Goal: Task Accomplishment & Management: Complete application form

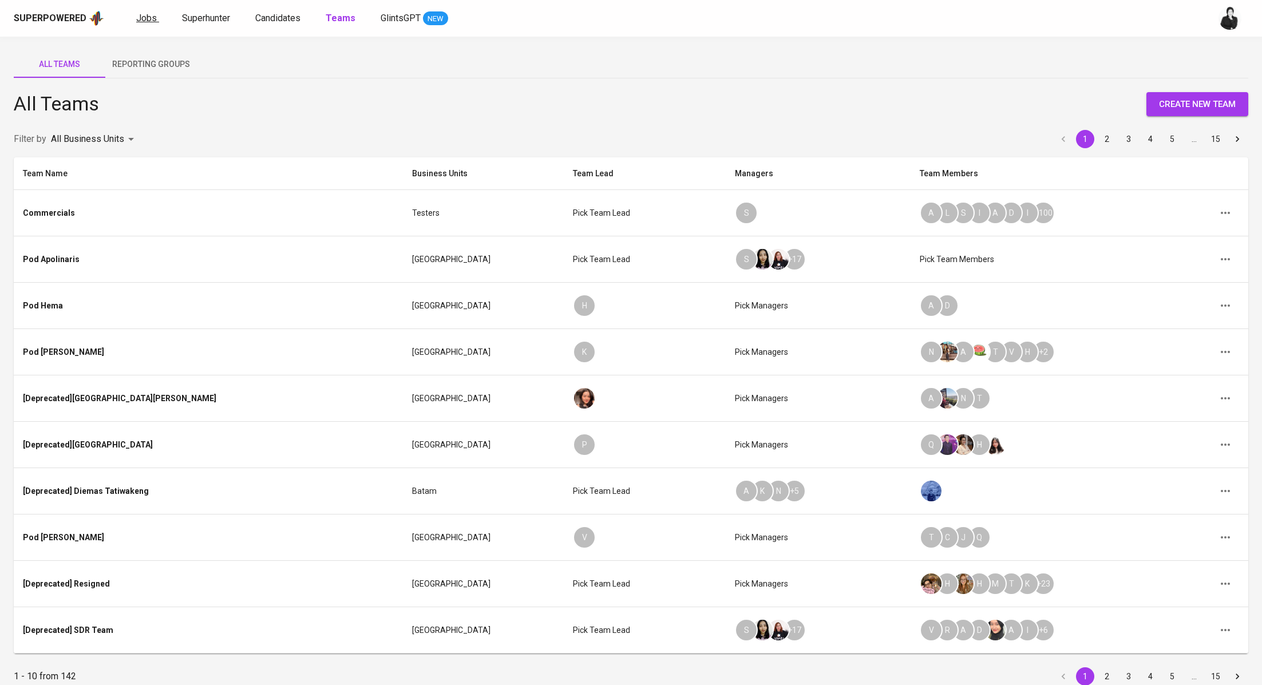
click at [153, 16] on span "Jobs" at bounding box center [146, 18] width 21 height 11
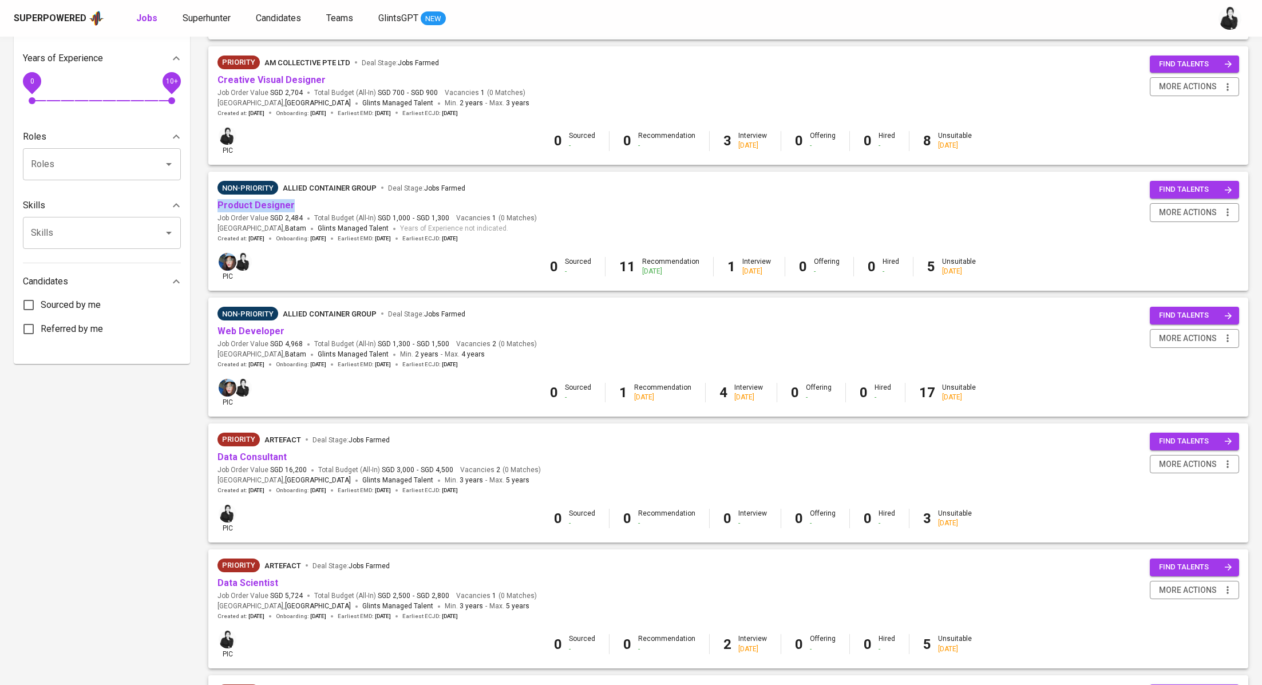
scroll to position [317, 0]
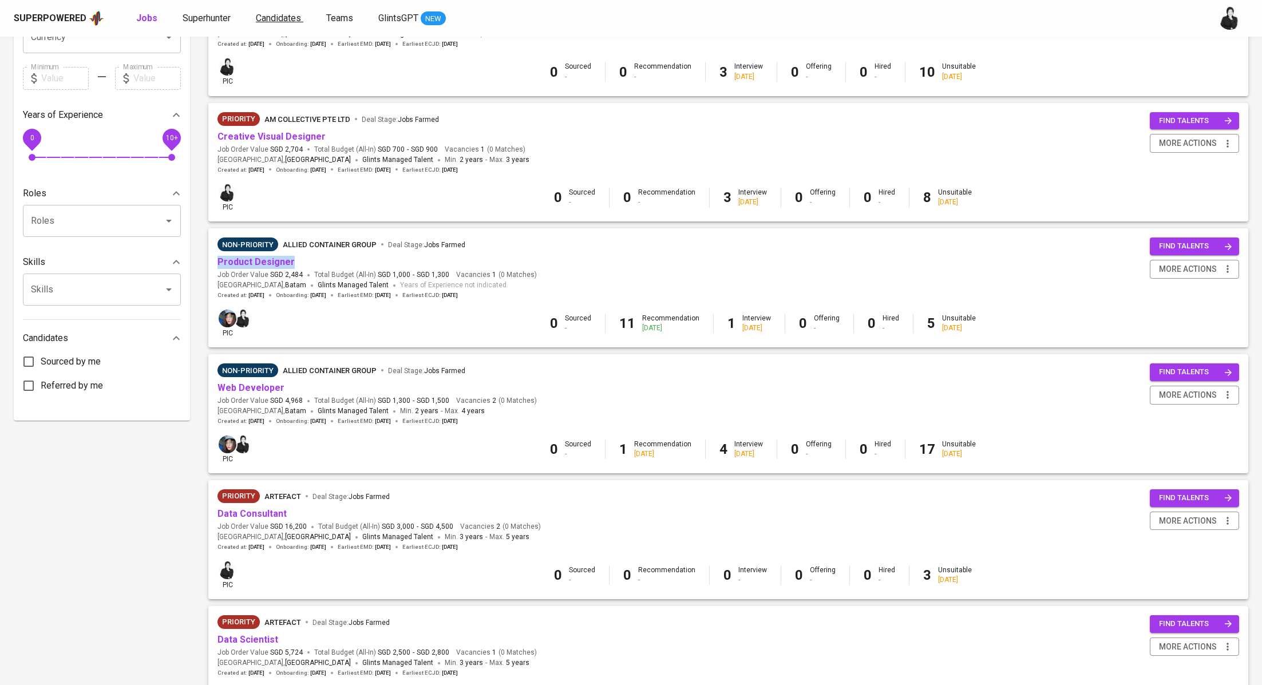
click at [288, 18] on span "Candidates" at bounding box center [278, 18] width 45 height 11
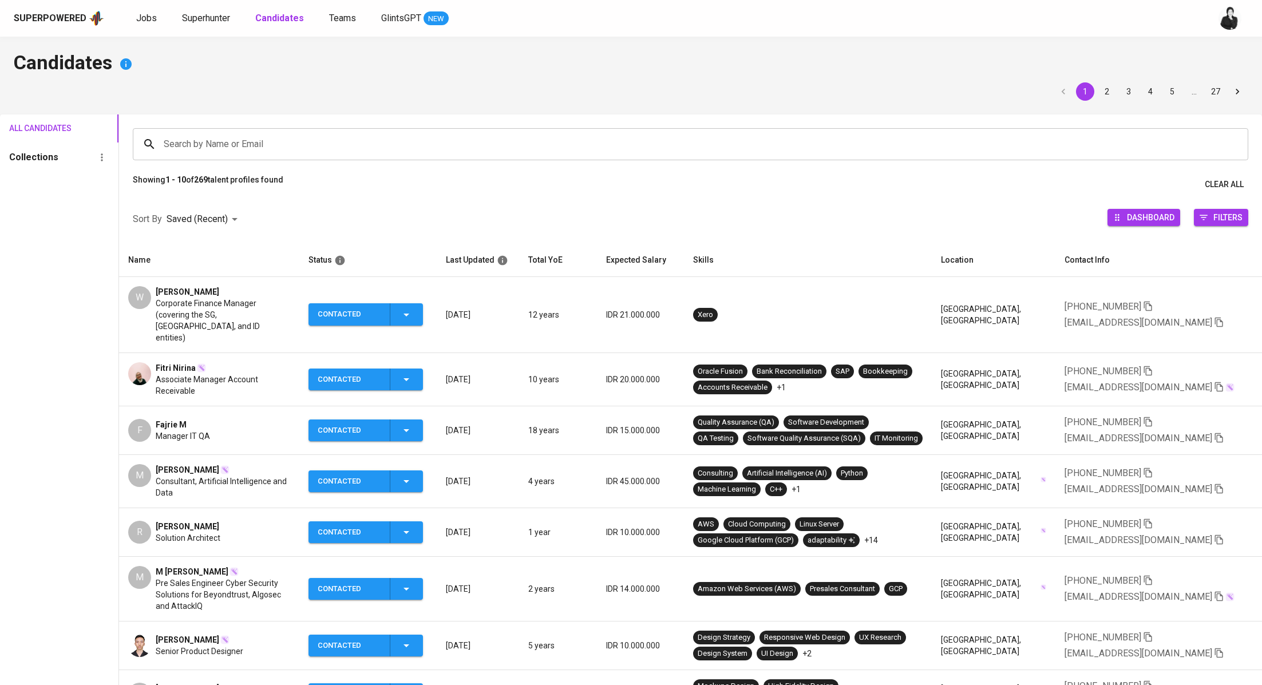
click at [219, 464] on span "Muhammad Rifqi Handokoputra" at bounding box center [188, 469] width 64 height 11
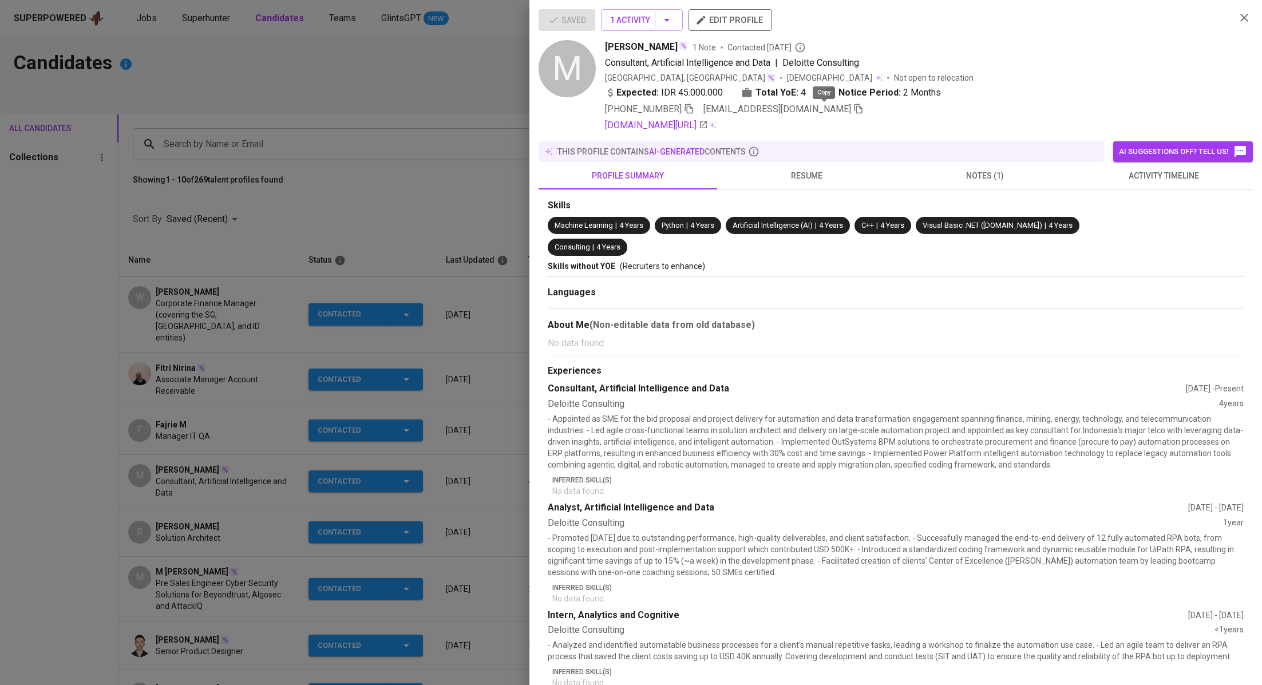
click at [853, 110] on icon "button" at bounding box center [858, 109] width 10 height 10
click at [419, 113] on div at bounding box center [631, 342] width 1262 height 685
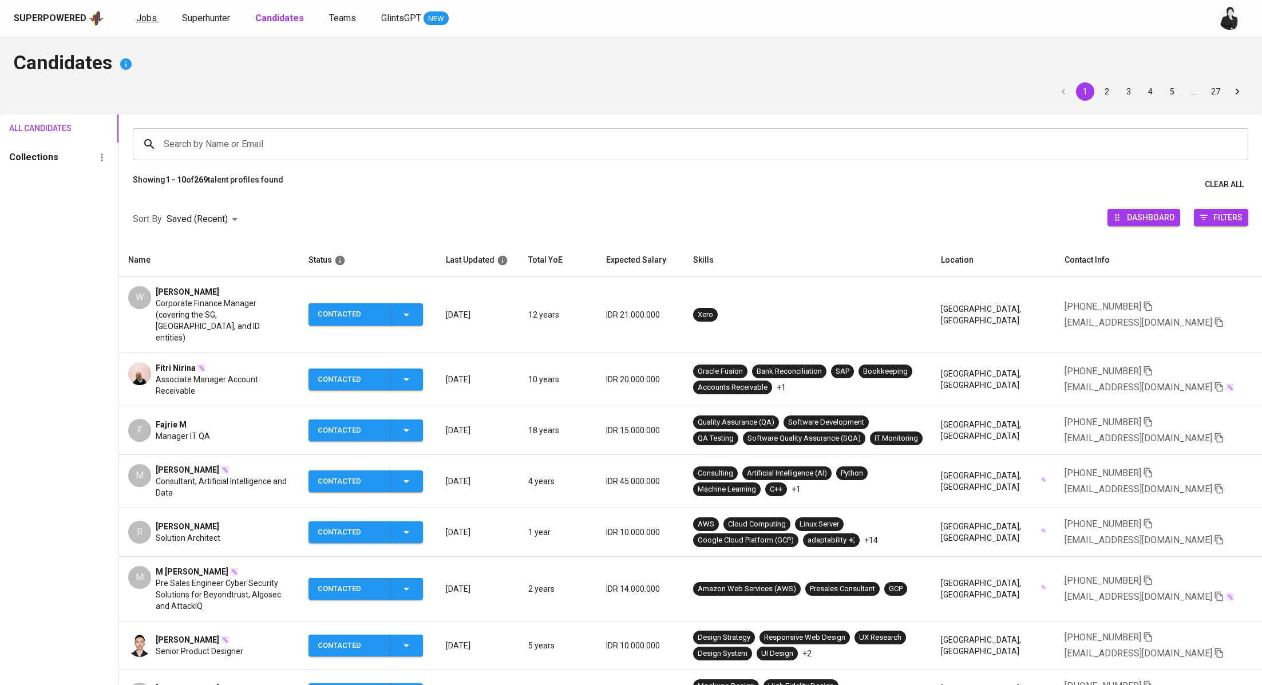
click at [147, 18] on span "Jobs" at bounding box center [146, 18] width 21 height 11
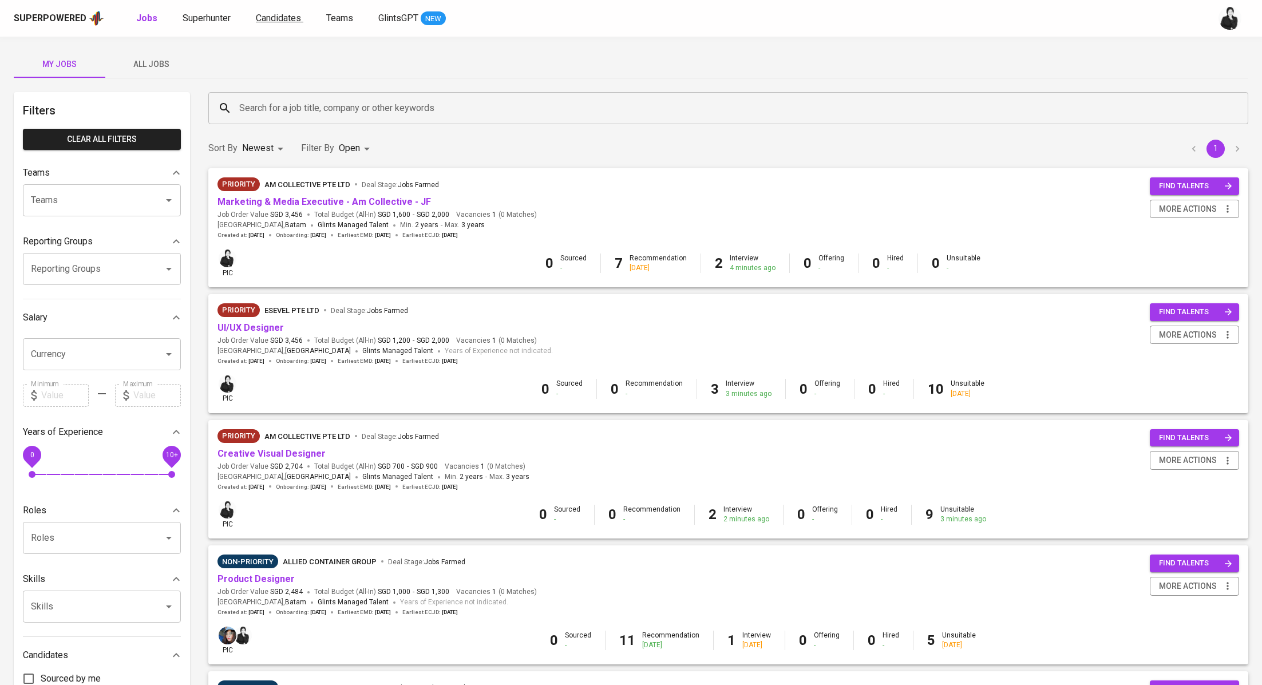
click at [283, 19] on span "Candidates" at bounding box center [278, 18] width 45 height 11
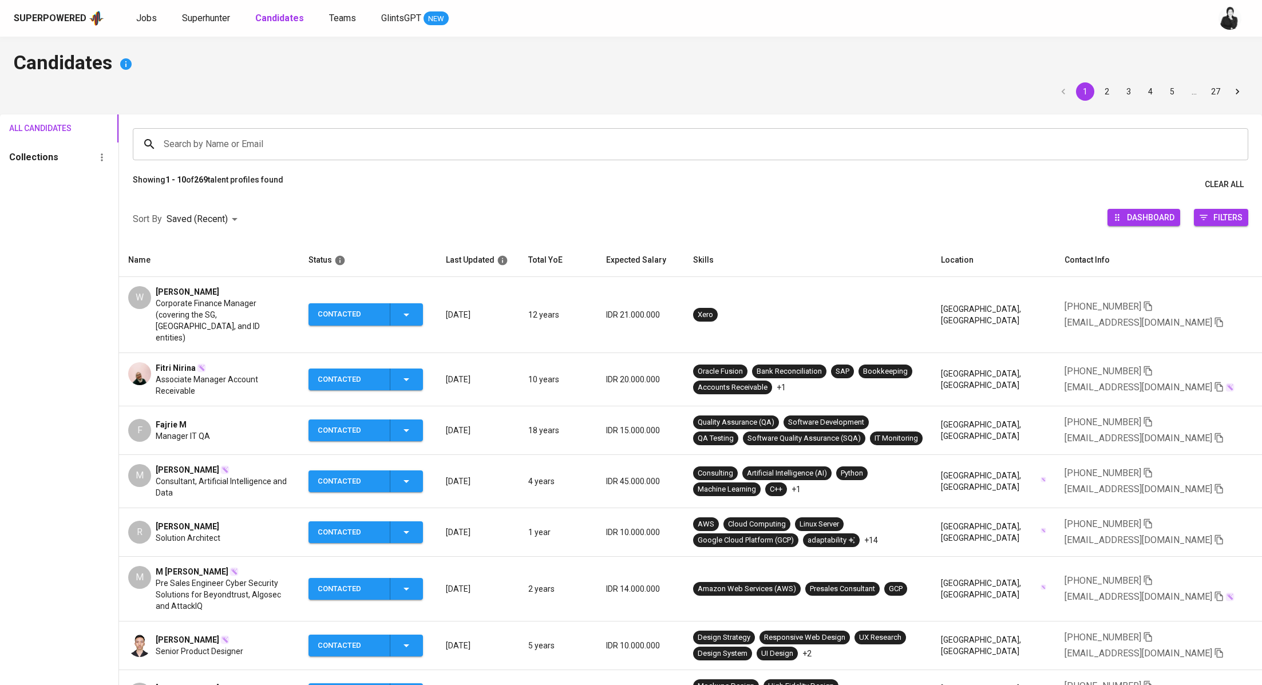
click at [196, 292] on span "[PERSON_NAME]" at bounding box center [188, 291] width 64 height 11
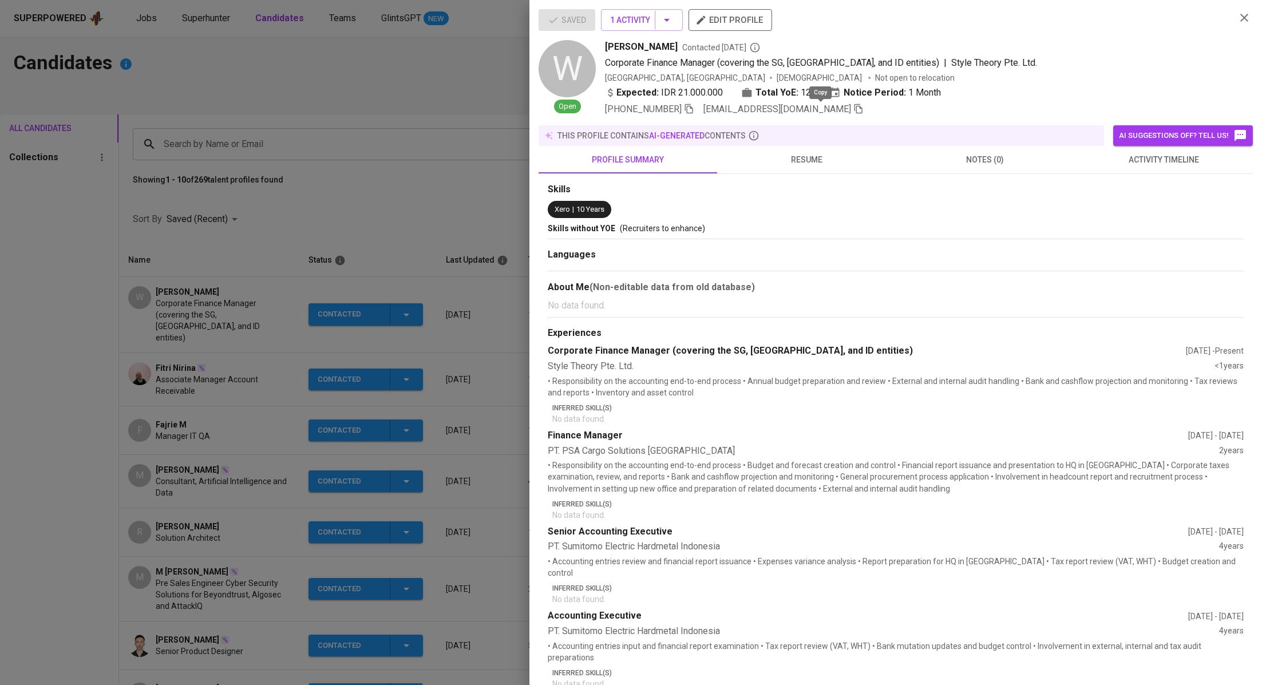
click at [853, 108] on icon "button" at bounding box center [858, 109] width 10 height 10
click at [235, 259] on div at bounding box center [631, 342] width 1262 height 685
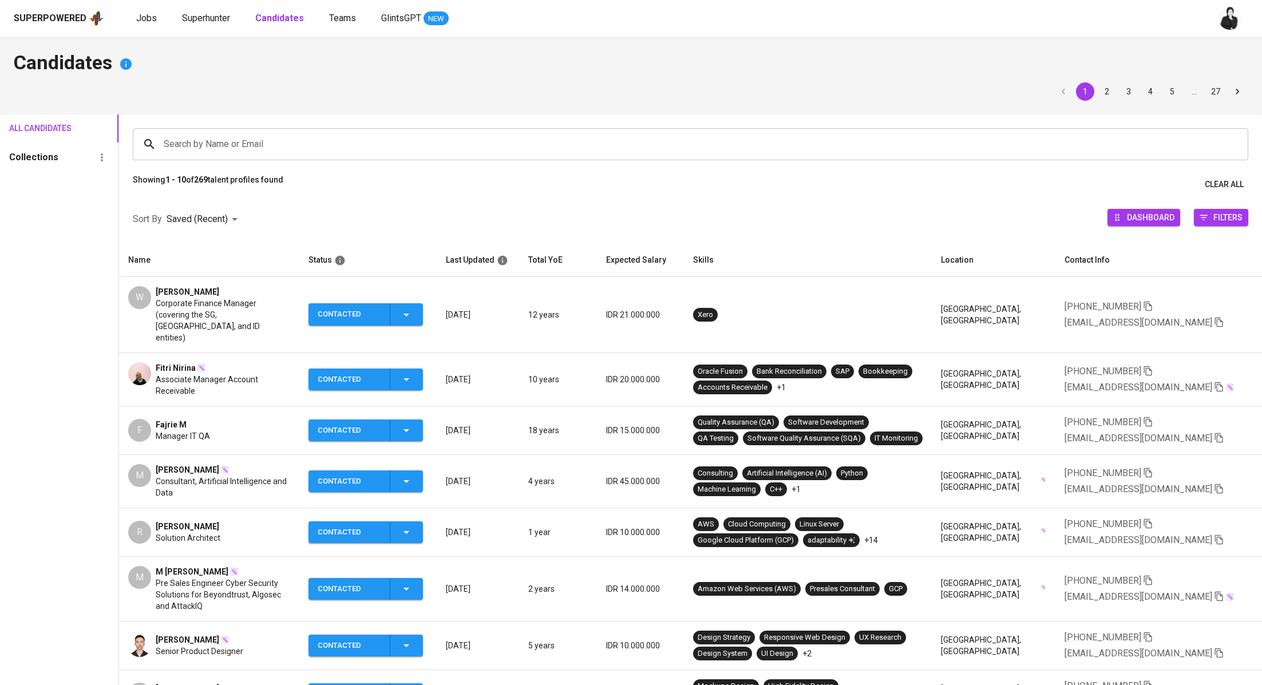
click at [179, 362] on span "Fitri Nirina" at bounding box center [176, 367] width 40 height 11
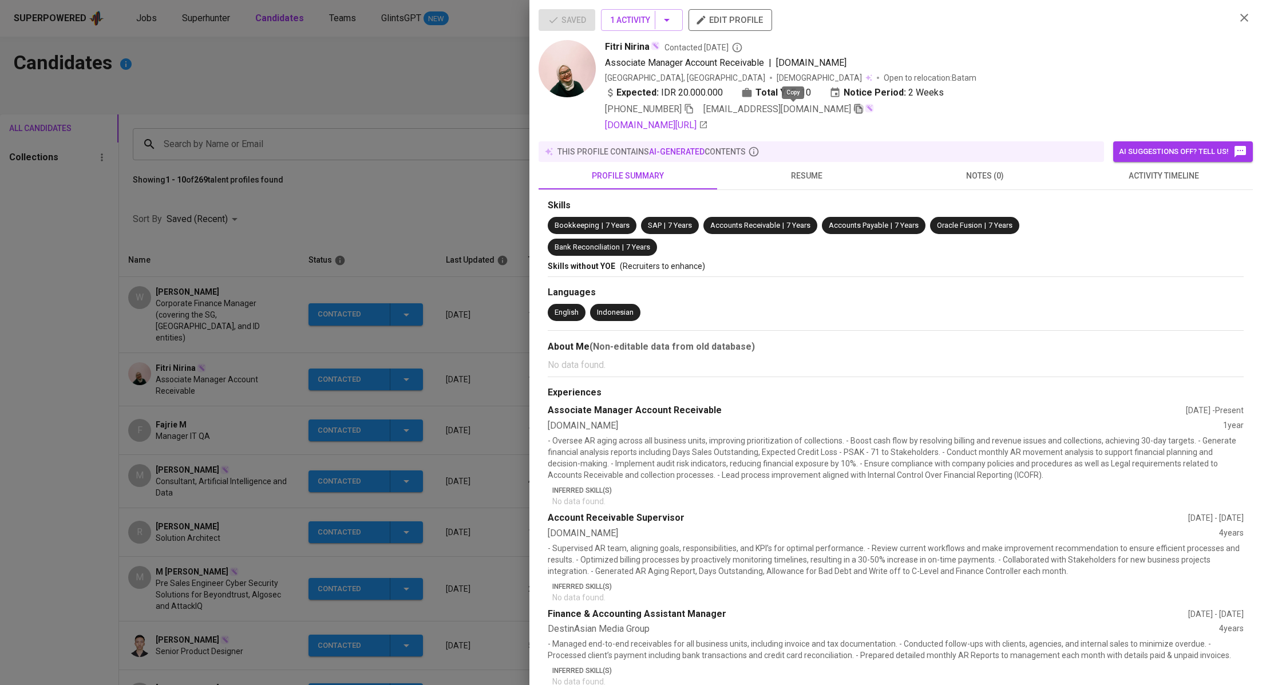
click at [853, 110] on icon "button" at bounding box center [858, 109] width 10 height 10
click at [445, 160] on div at bounding box center [631, 342] width 1262 height 685
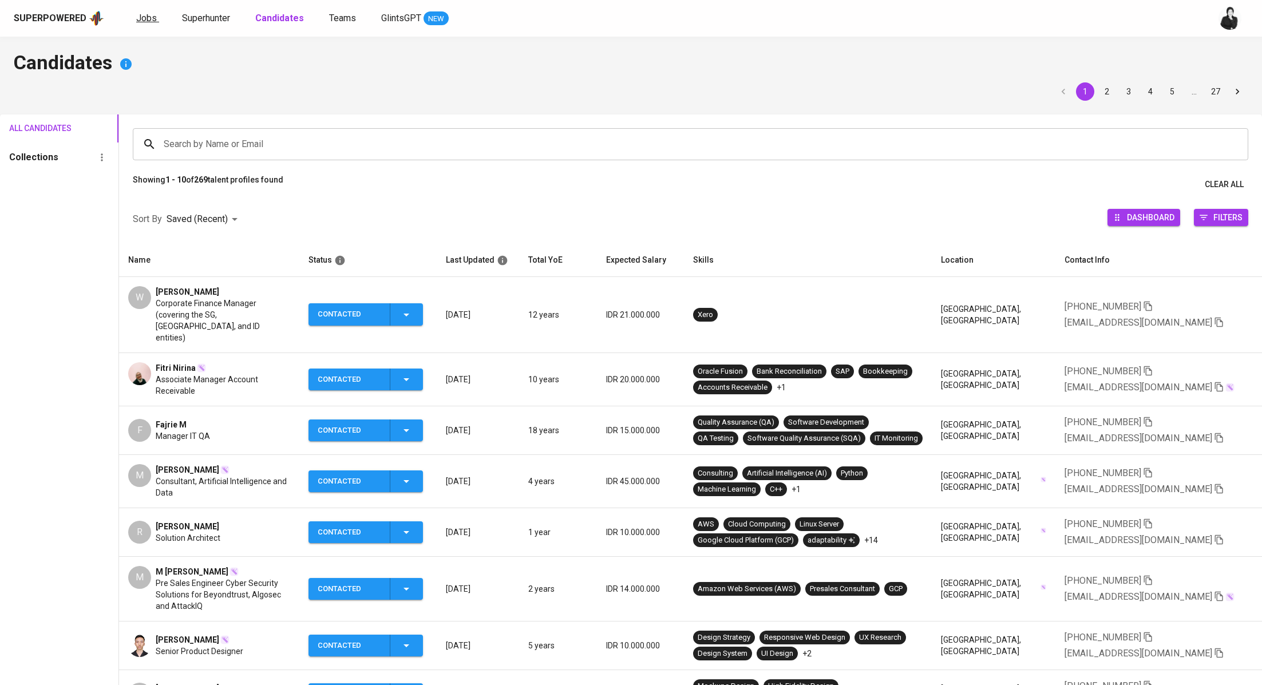
click at [149, 21] on span "Jobs" at bounding box center [146, 18] width 21 height 11
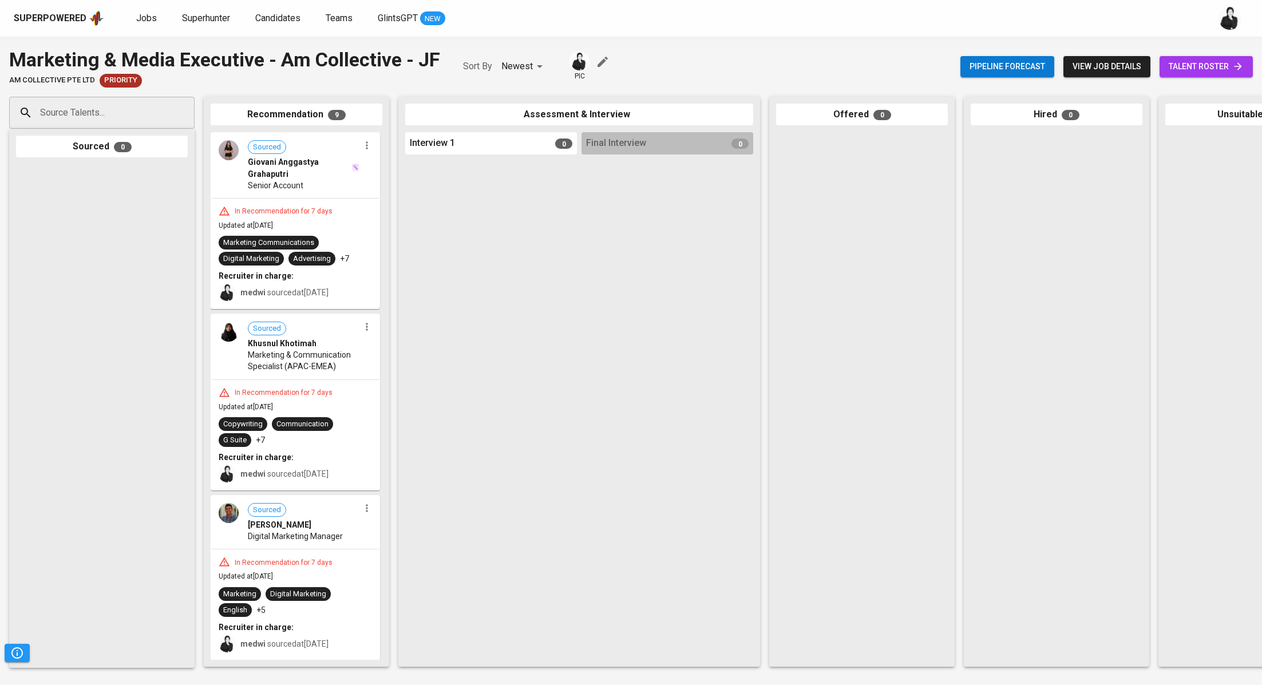
drag, startPoint x: 318, startPoint y: 189, endPoint x: 424, endPoint y: 212, distance: 108.2
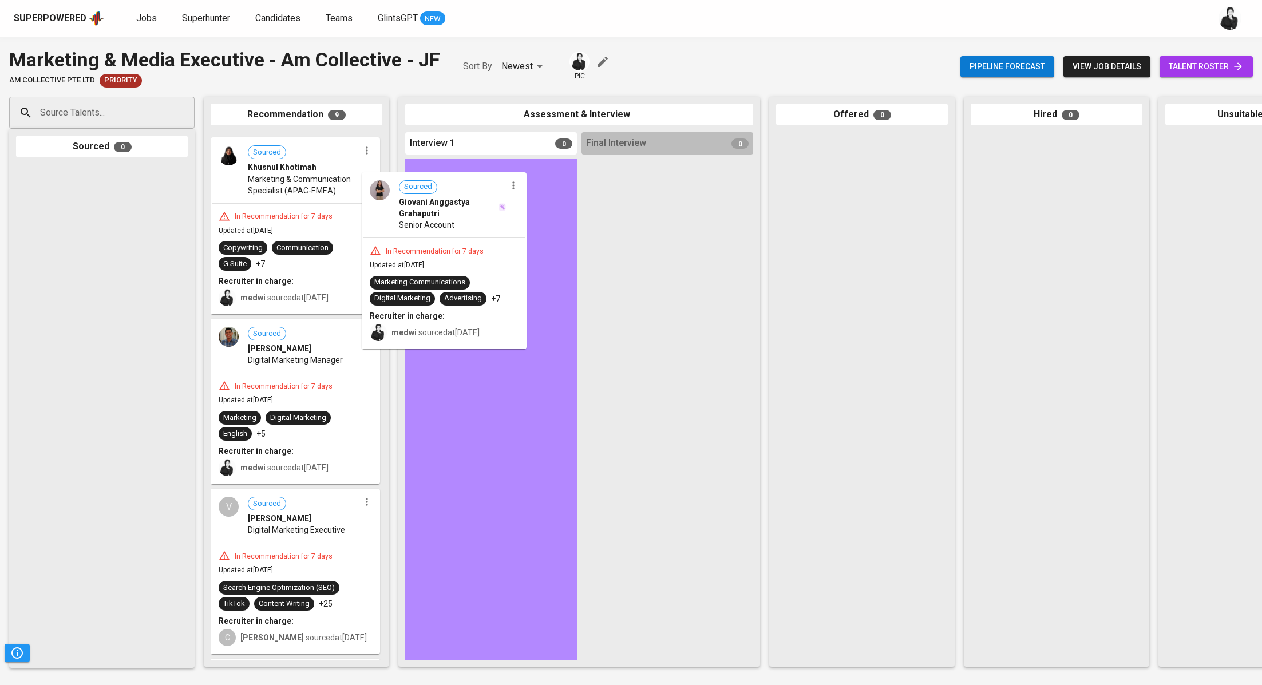
drag, startPoint x: 327, startPoint y: 186, endPoint x: 492, endPoint y: 221, distance: 169.2
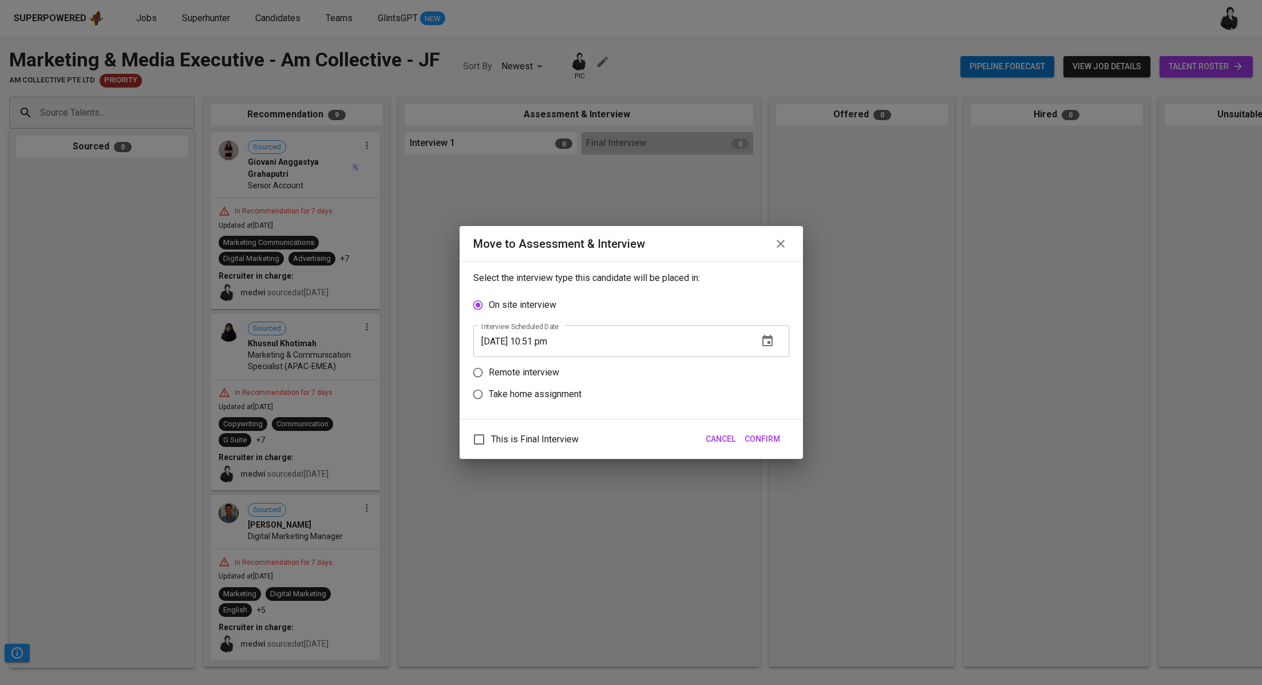
click at [517, 394] on p "Take home assignment" at bounding box center [535, 394] width 93 height 14
click at [489, 394] on input "Take home assignment" at bounding box center [478, 394] width 22 height 22
radio input "true"
click at [541, 386] on input "09/07/2025 10:51 pm" at bounding box center [611, 385] width 276 height 32
type input "[DATE] 09:52 pm"
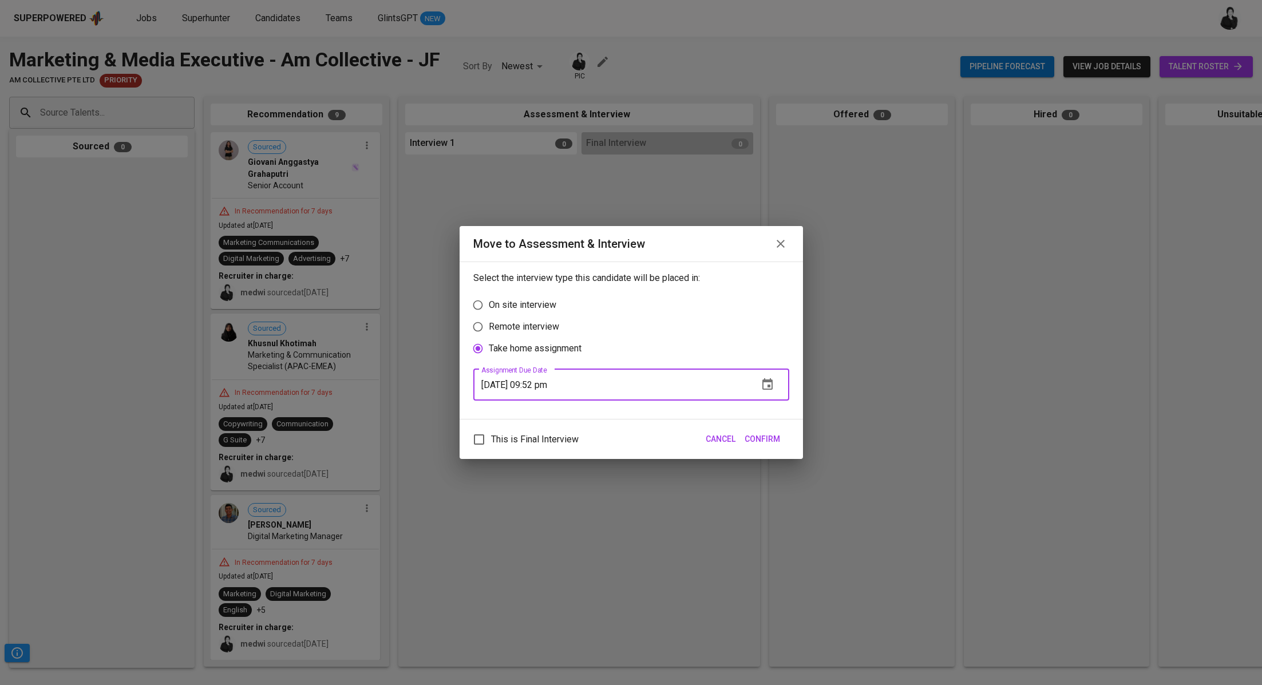
click at [765, 438] on span "Confirm" at bounding box center [762, 439] width 35 height 14
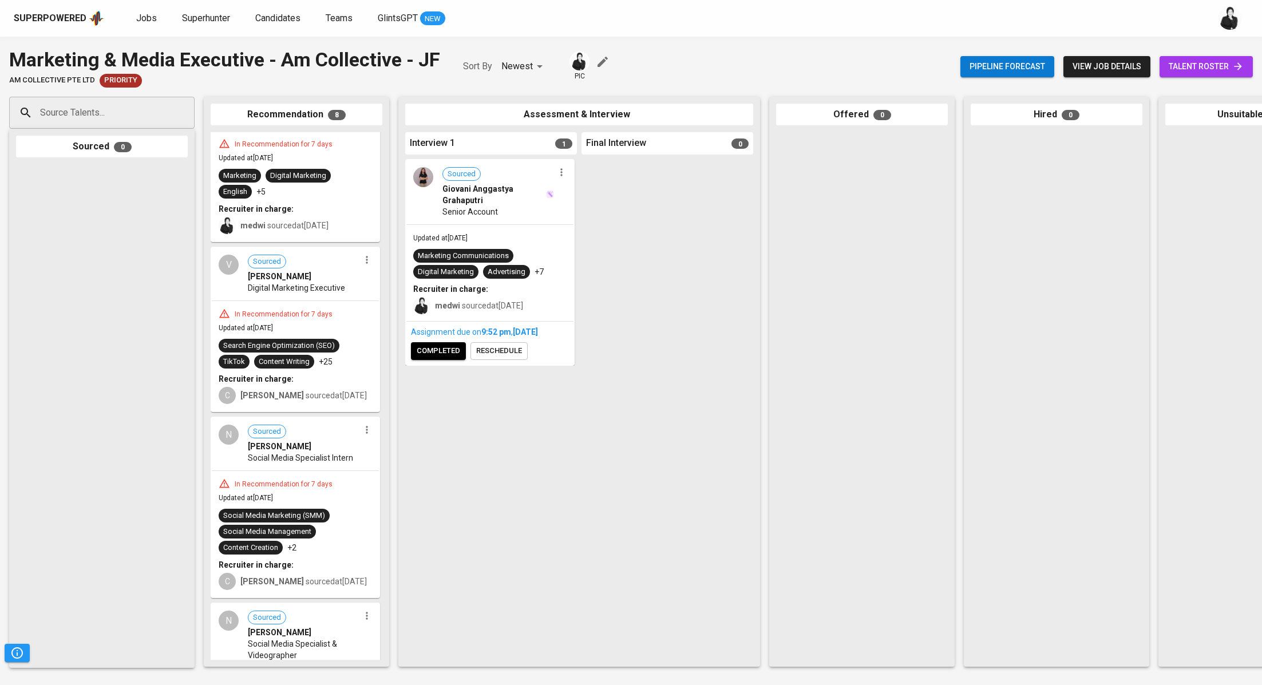
scroll to position [239, 0]
drag, startPoint x: 320, startPoint y: 284, endPoint x: 397, endPoint y: 403, distance: 141.6
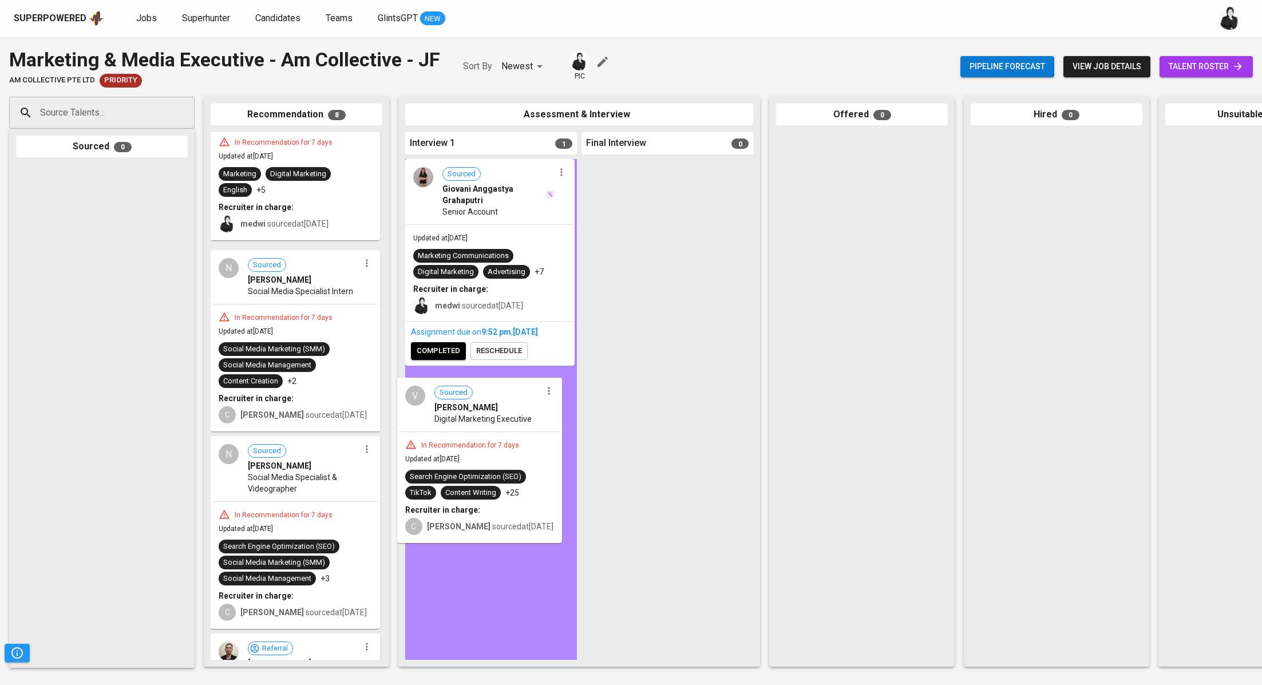
drag, startPoint x: 345, startPoint y: 291, endPoint x: 531, endPoint y: 430, distance: 232.4
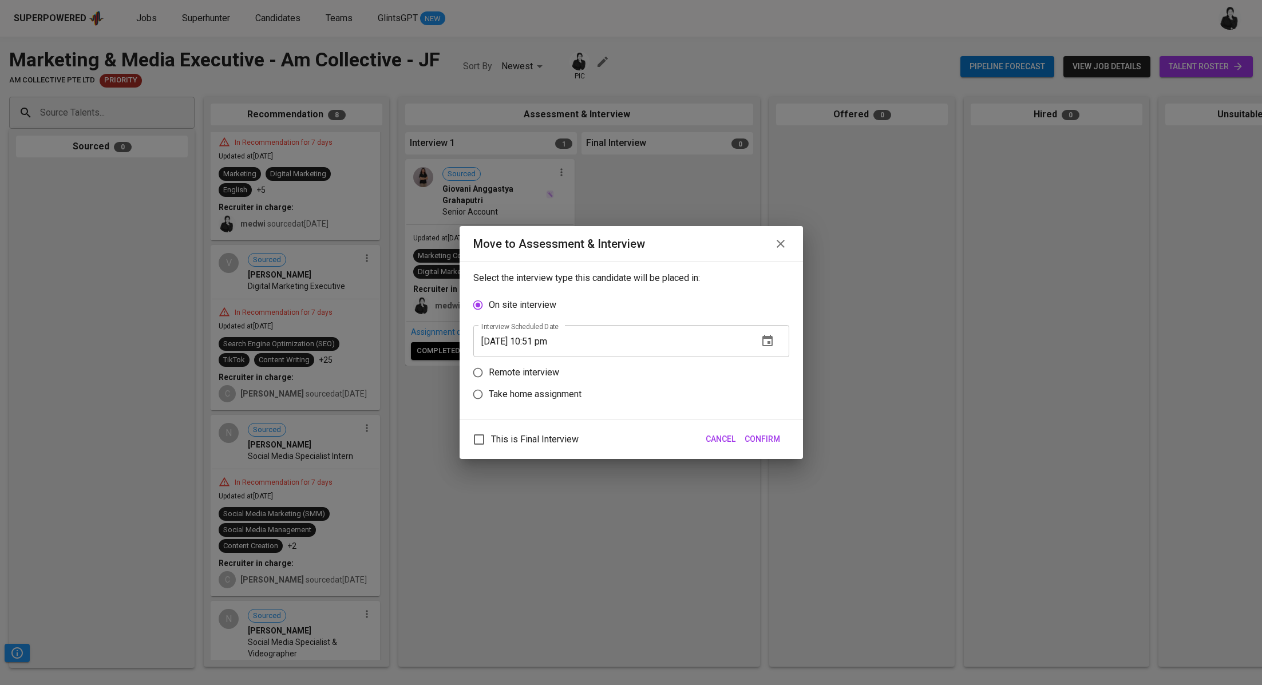
click at [526, 395] on p "Take home assignment" at bounding box center [535, 394] width 93 height 14
click at [489, 395] on input "Take home assignment" at bounding box center [478, 394] width 22 height 22
radio input "true"
click at [540, 380] on input "09/07/2025 10:51 pm" at bounding box center [611, 385] width 276 height 32
type input "[DATE] 09:52 pm"
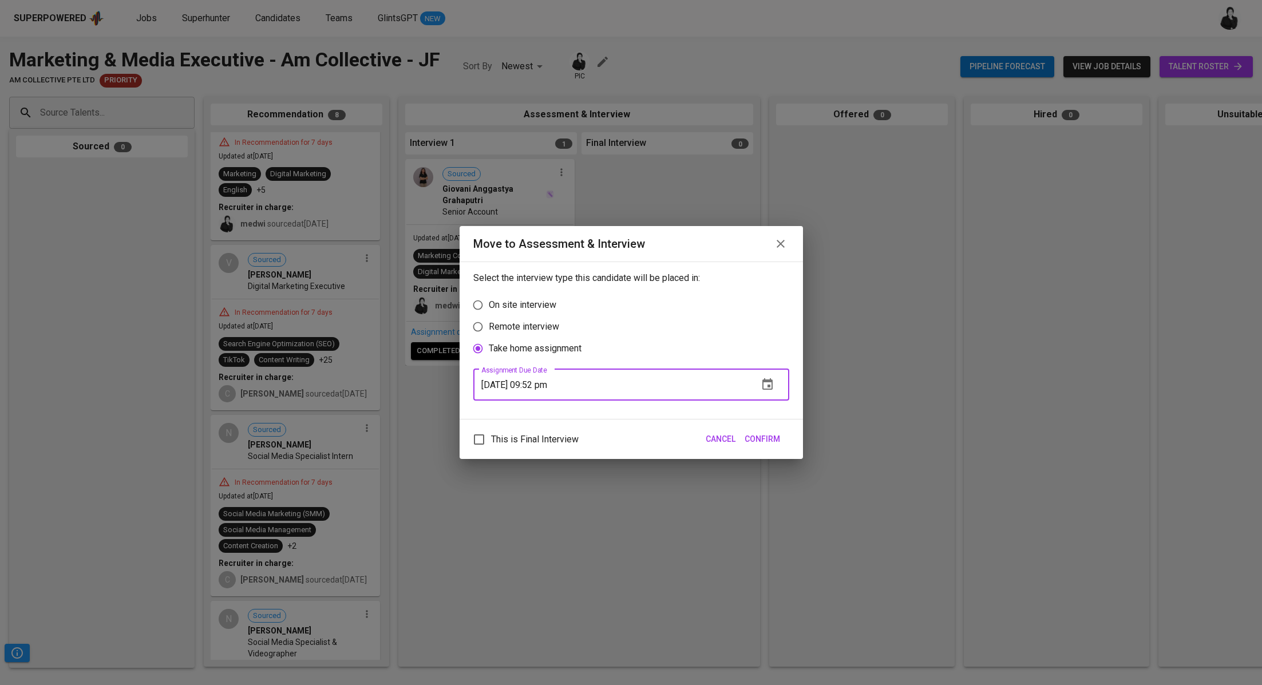
click at [771, 442] on span "Confirm" at bounding box center [762, 439] width 35 height 14
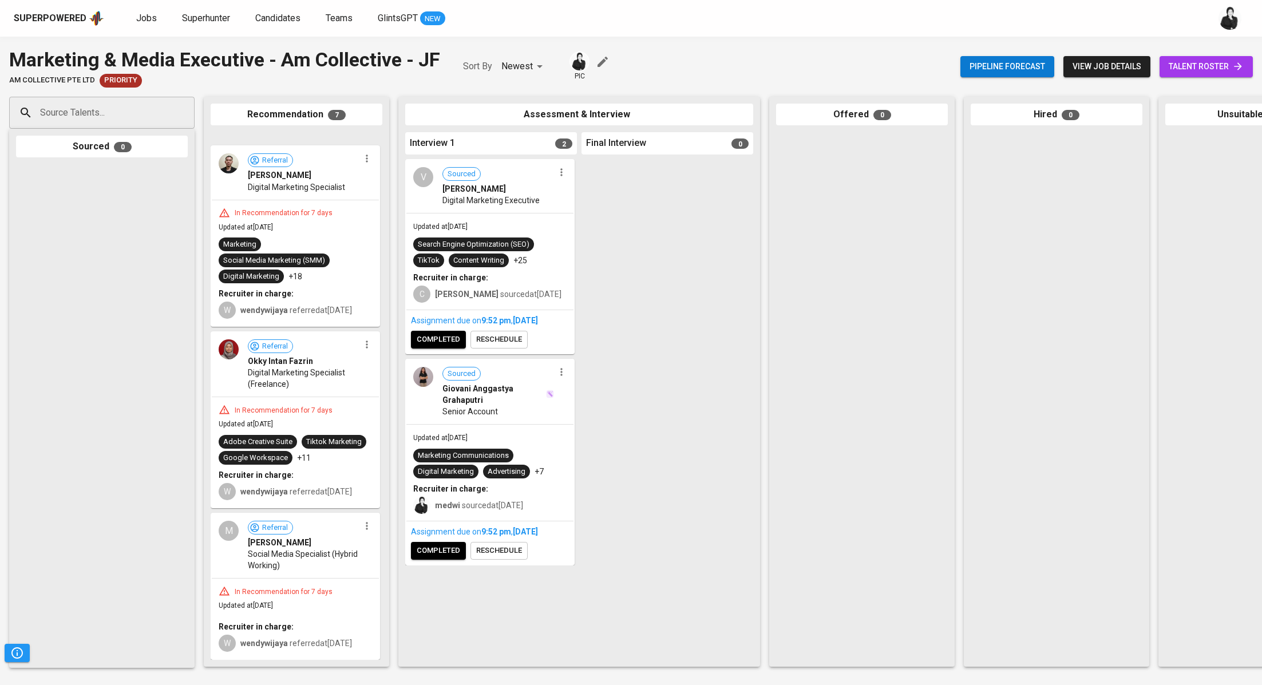
scroll to position [726, 0]
click at [453, 349] on div "Assignment due on 9:52 PM , Sep 07, 2025 completed reschedule" at bounding box center [489, 331] width 167 height 43
click at [447, 339] on span "completed" at bounding box center [438, 339] width 43 height 13
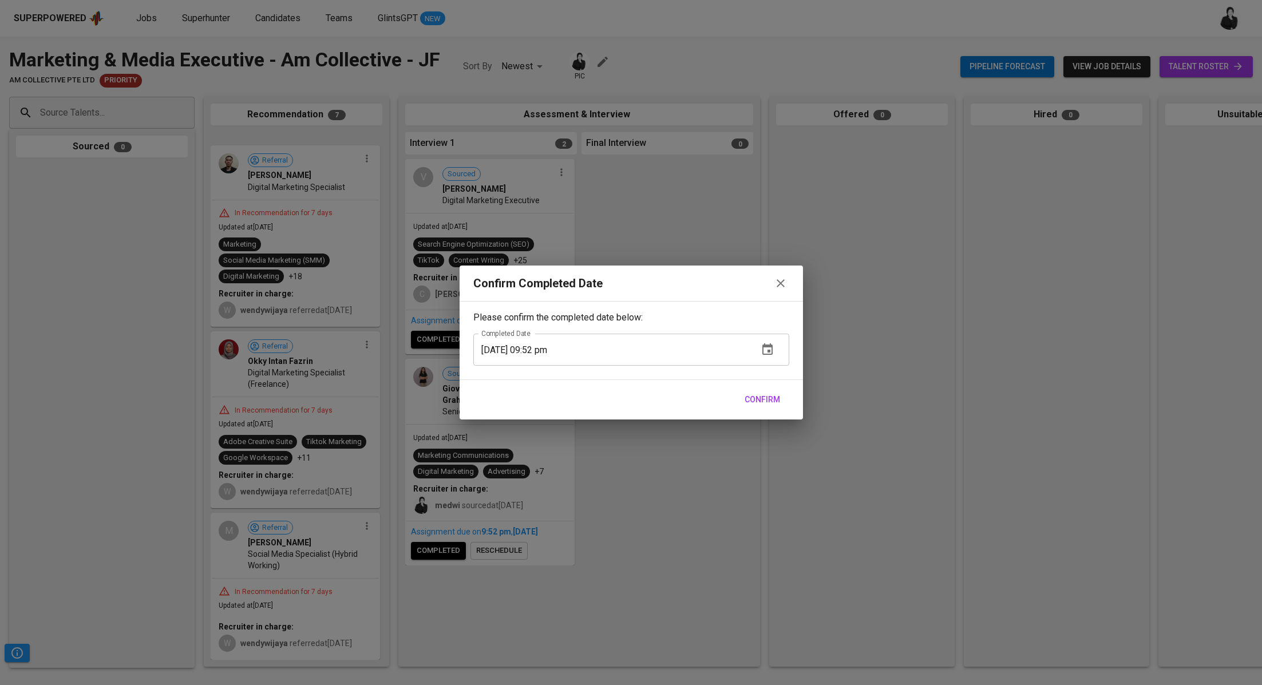
click at [754, 394] on span "Confirm" at bounding box center [762, 400] width 35 height 14
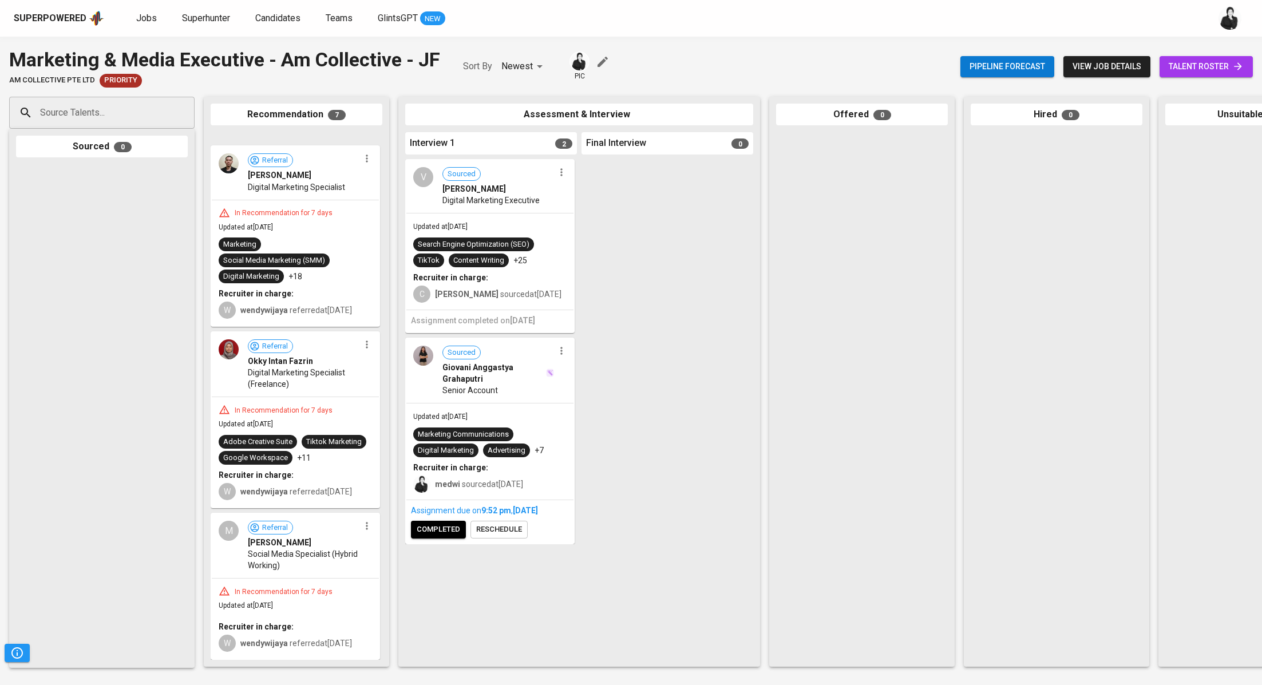
click at [444, 525] on span "completed" at bounding box center [438, 529] width 43 height 13
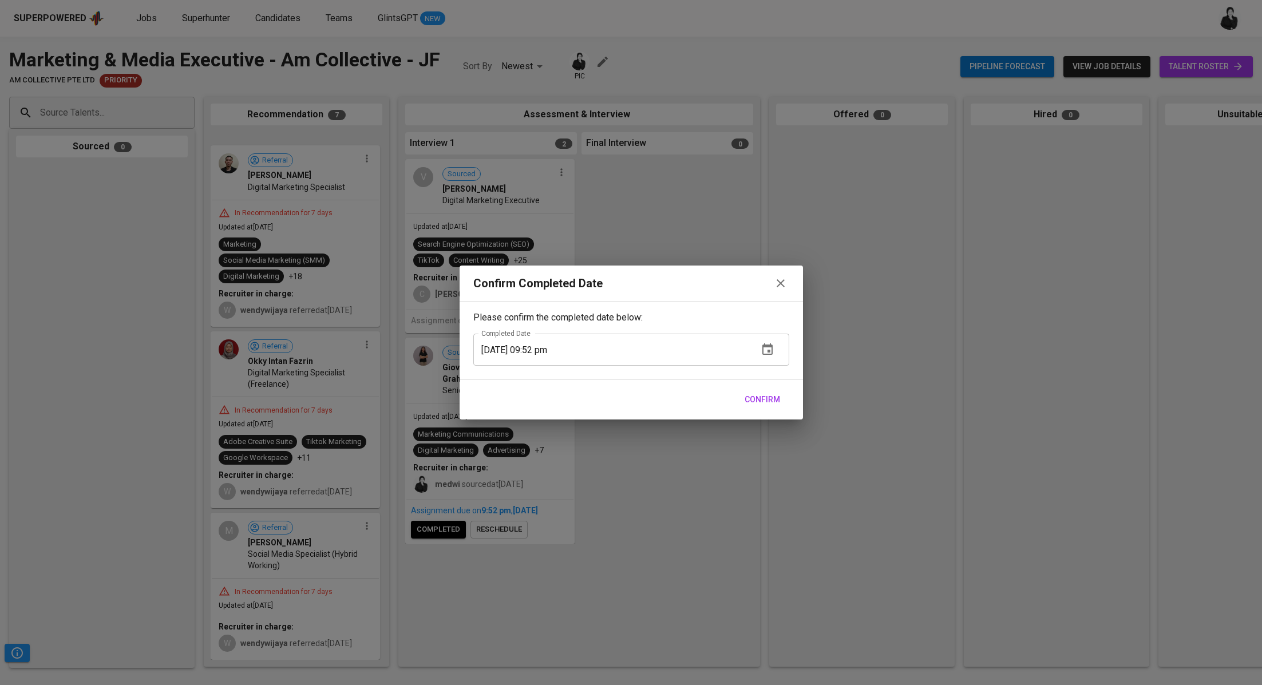
click at [746, 396] on span "Confirm" at bounding box center [762, 400] width 35 height 14
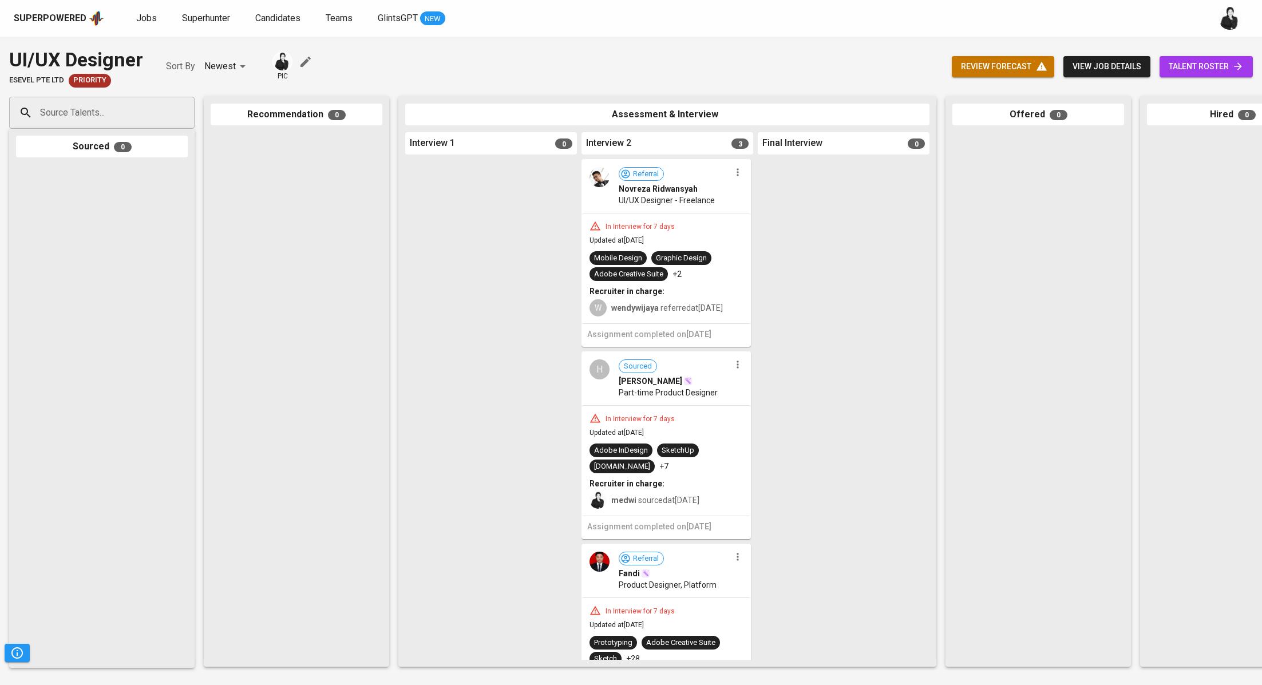
click at [735, 171] on icon "button" at bounding box center [737, 172] width 11 height 11
click at [789, 199] on li "Proceed to next interview" at bounding box center [777, 192] width 103 height 17
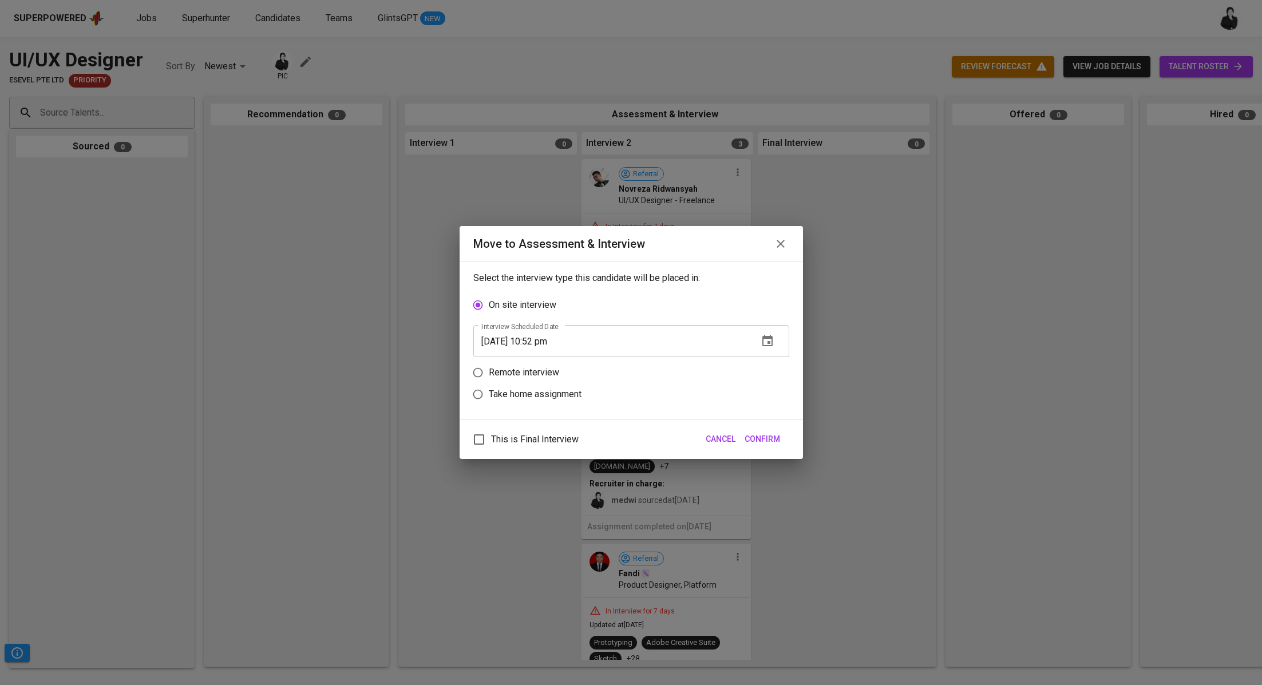
click at [519, 378] on p "Remote interview" at bounding box center [524, 373] width 70 height 14
click at [489, 378] on input "Remote interview" at bounding box center [478, 373] width 22 height 22
radio input "true"
click at [541, 361] on input "[DATE] 10:52 pm" at bounding box center [611, 363] width 276 height 32
type input "[DATE] 09:53 pm"
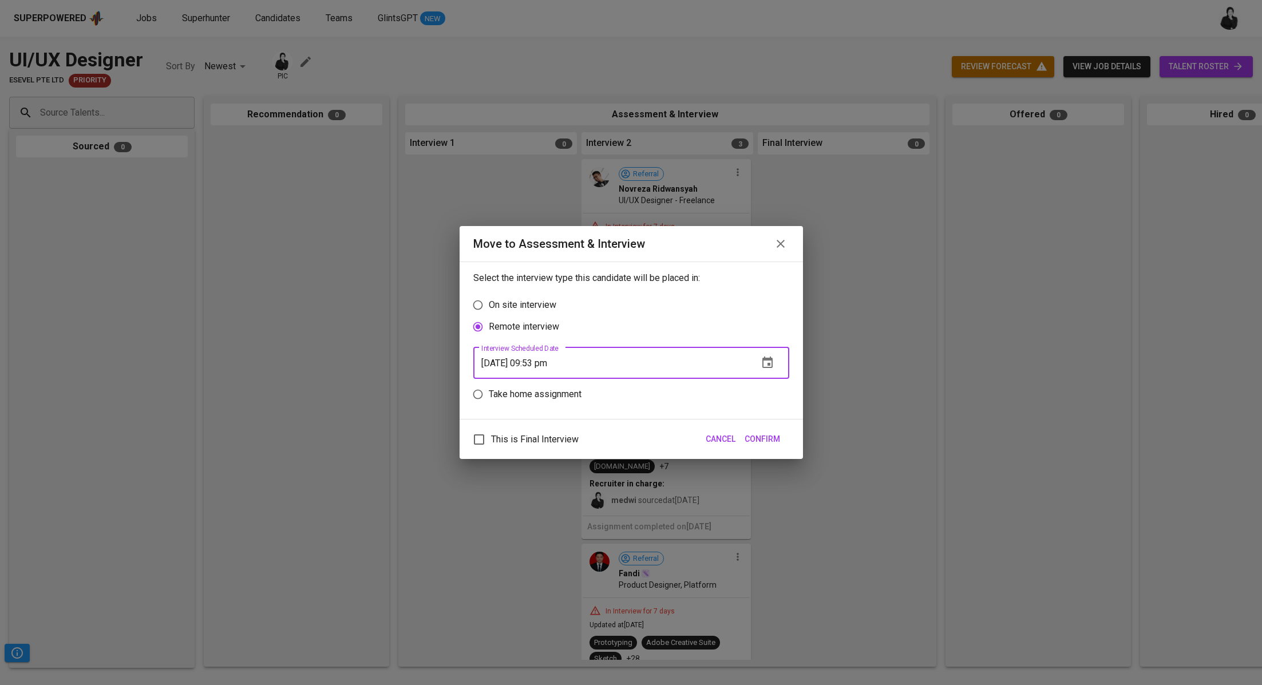
click at [752, 437] on span "Confirm" at bounding box center [762, 439] width 35 height 14
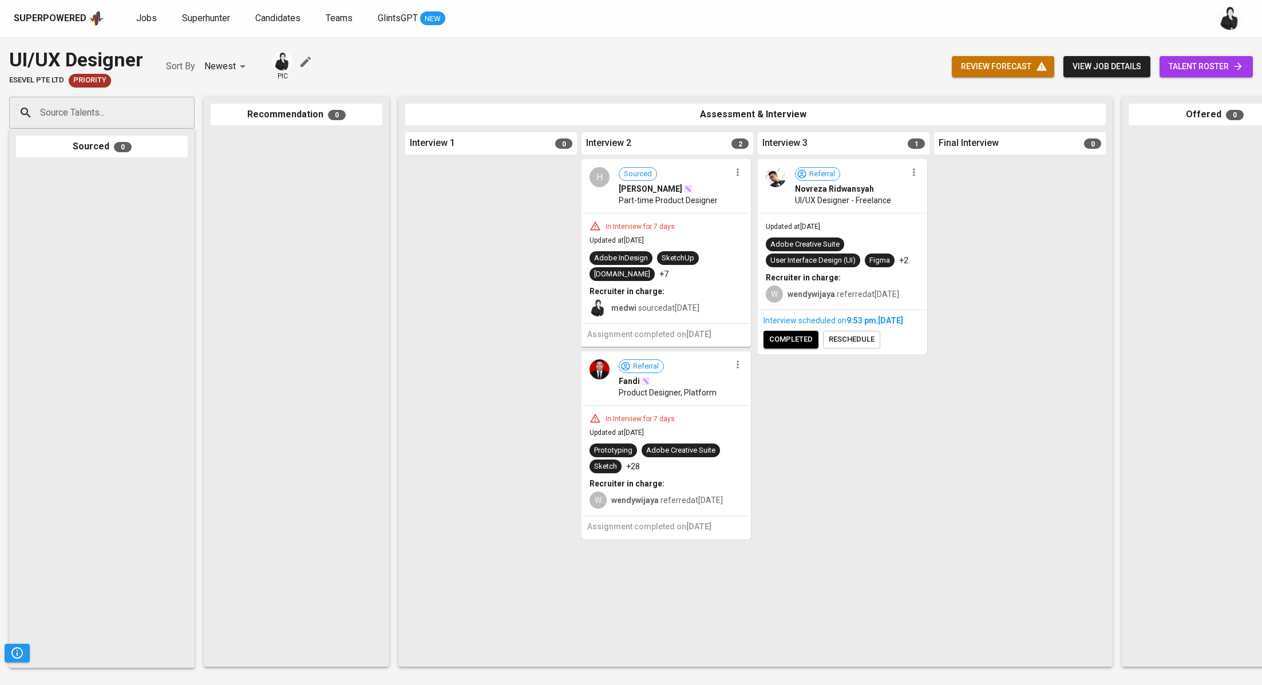
click at [739, 173] on icon "button" at bounding box center [737, 172] width 11 height 11
click at [809, 193] on li "Proceed to next interview" at bounding box center [781, 192] width 103 height 17
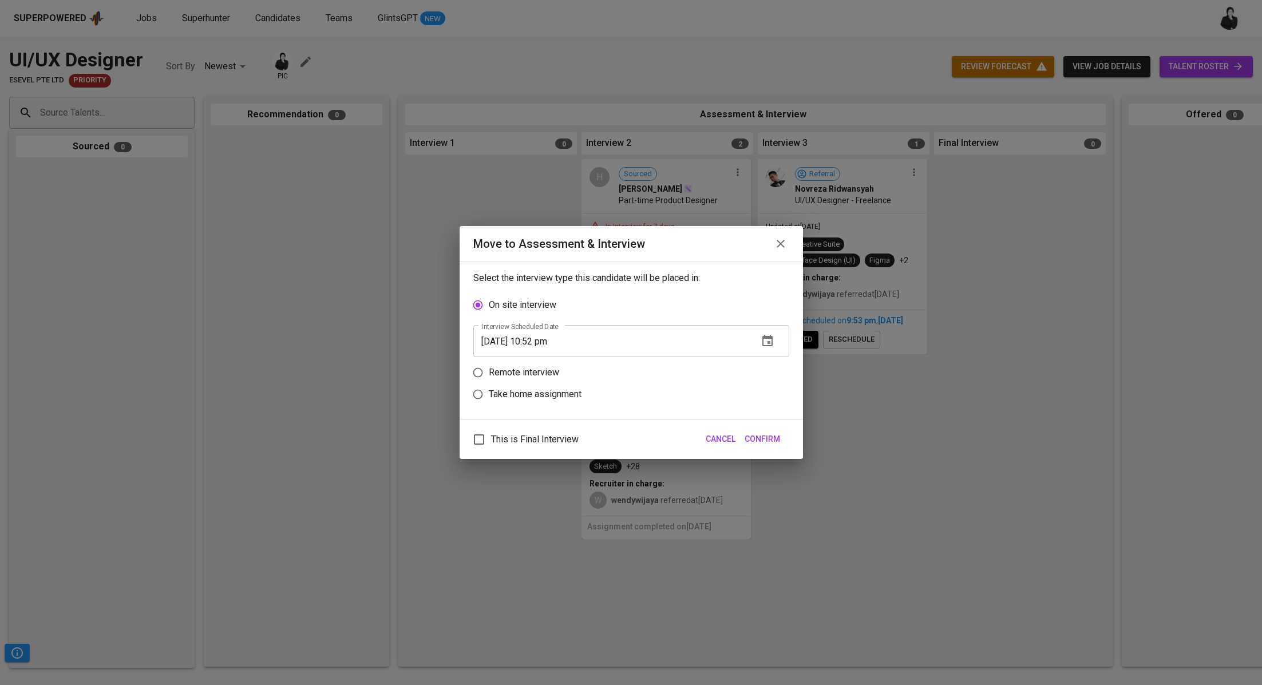
click at [543, 342] on input "09/07/2025 10:52 pm" at bounding box center [611, 341] width 276 height 32
type input "09/07/2025 09:53 pm"
click at [771, 431] on button "Confirm" at bounding box center [762, 439] width 45 height 21
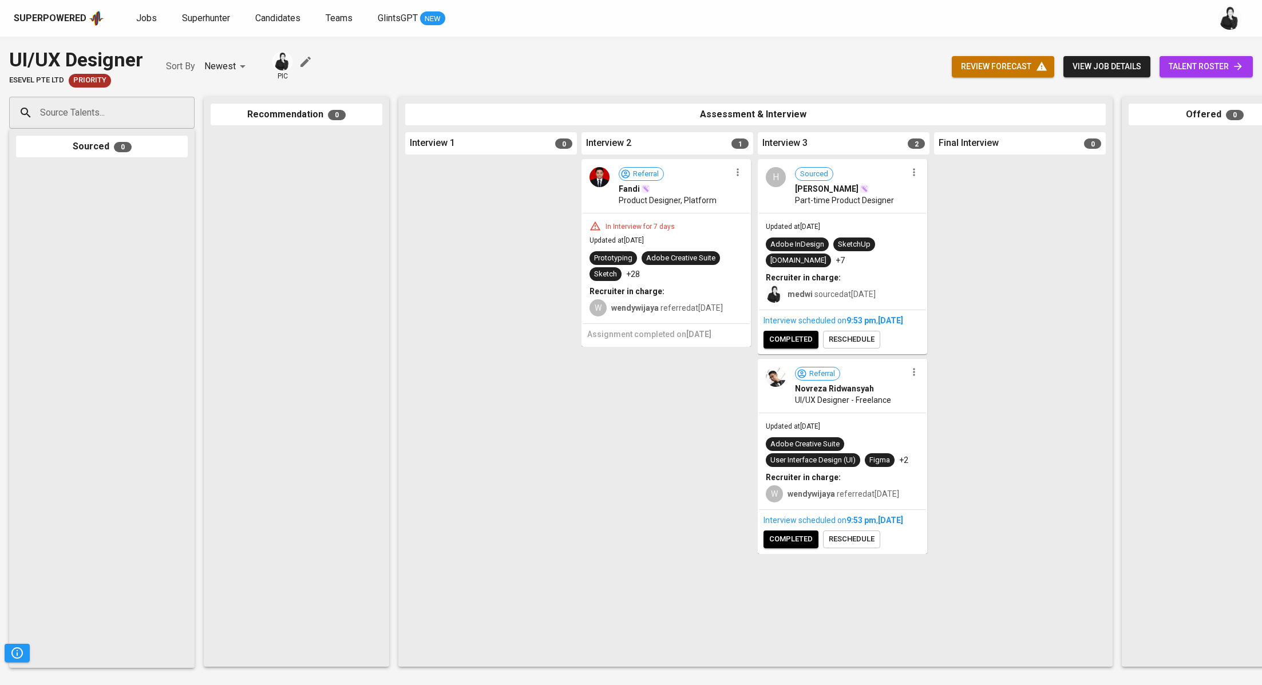
click at [737, 171] on icon "button" at bounding box center [737, 172] width 11 height 11
click at [779, 199] on li "Proceed to next interview" at bounding box center [781, 192] width 103 height 17
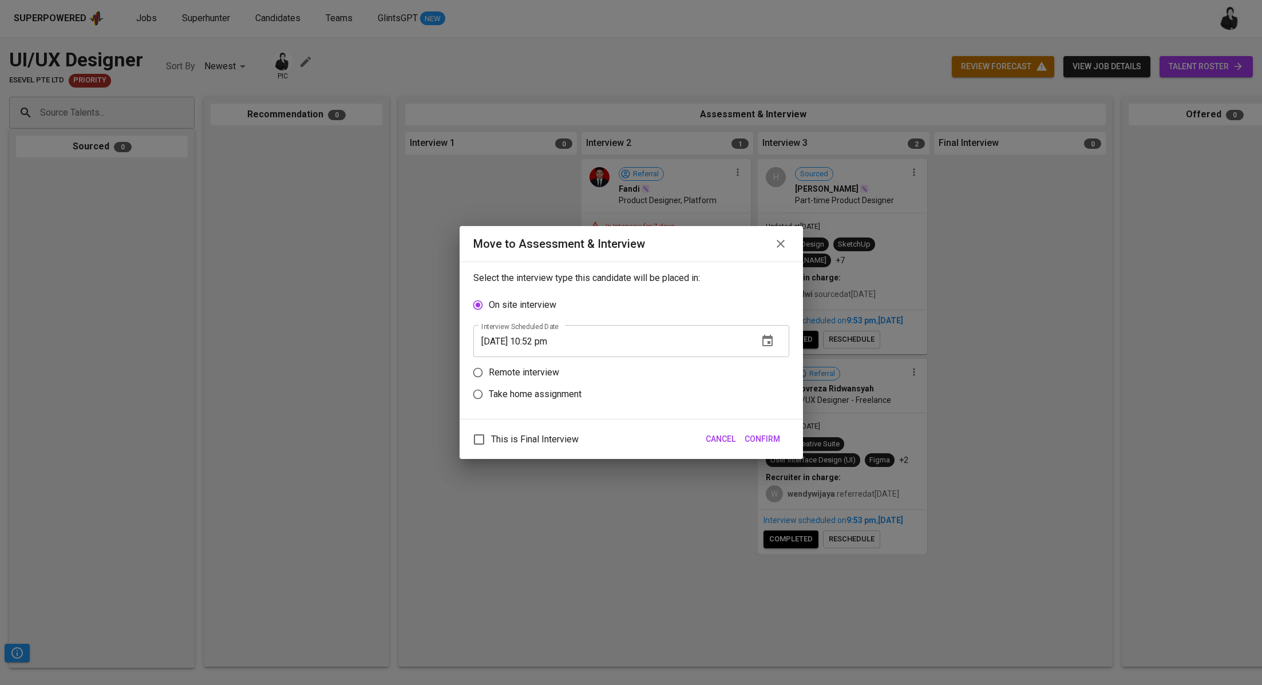
click at [542, 340] on input "09/07/2025 10:52 pm" at bounding box center [611, 341] width 276 height 32
type input "09/07/2025 09:53 pm"
click at [769, 438] on span "Confirm" at bounding box center [762, 439] width 35 height 14
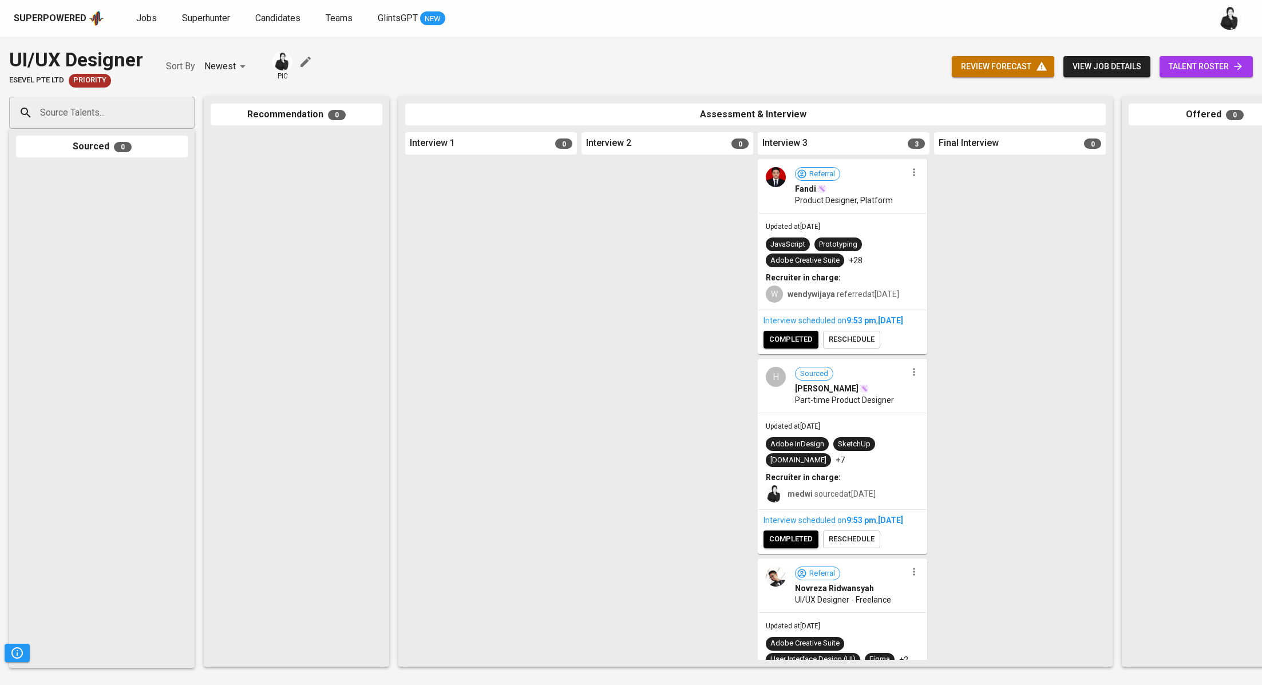
click at [810, 353] on div "Interview scheduled on 9:53 PM , Sep 07, 2025 completed reschedule" at bounding box center [842, 331] width 167 height 43
click at [800, 346] on span "completed" at bounding box center [790, 339] width 43 height 13
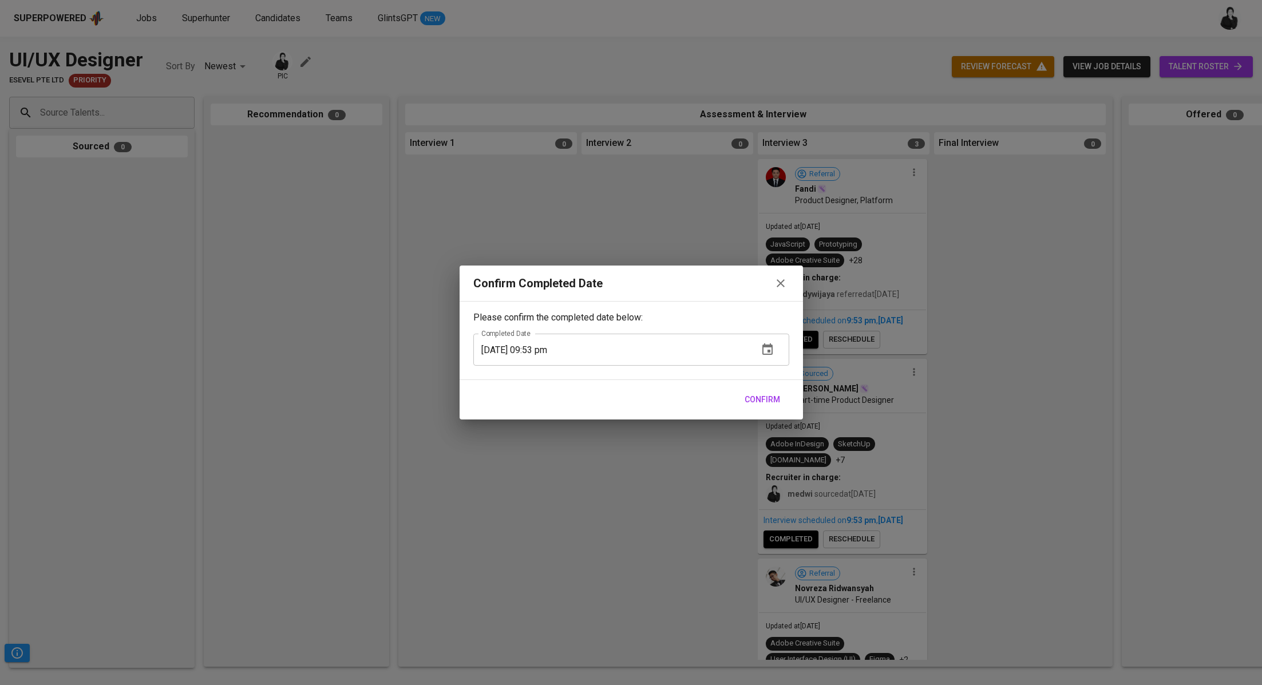
click at [775, 393] on span "Confirm" at bounding box center [762, 400] width 35 height 14
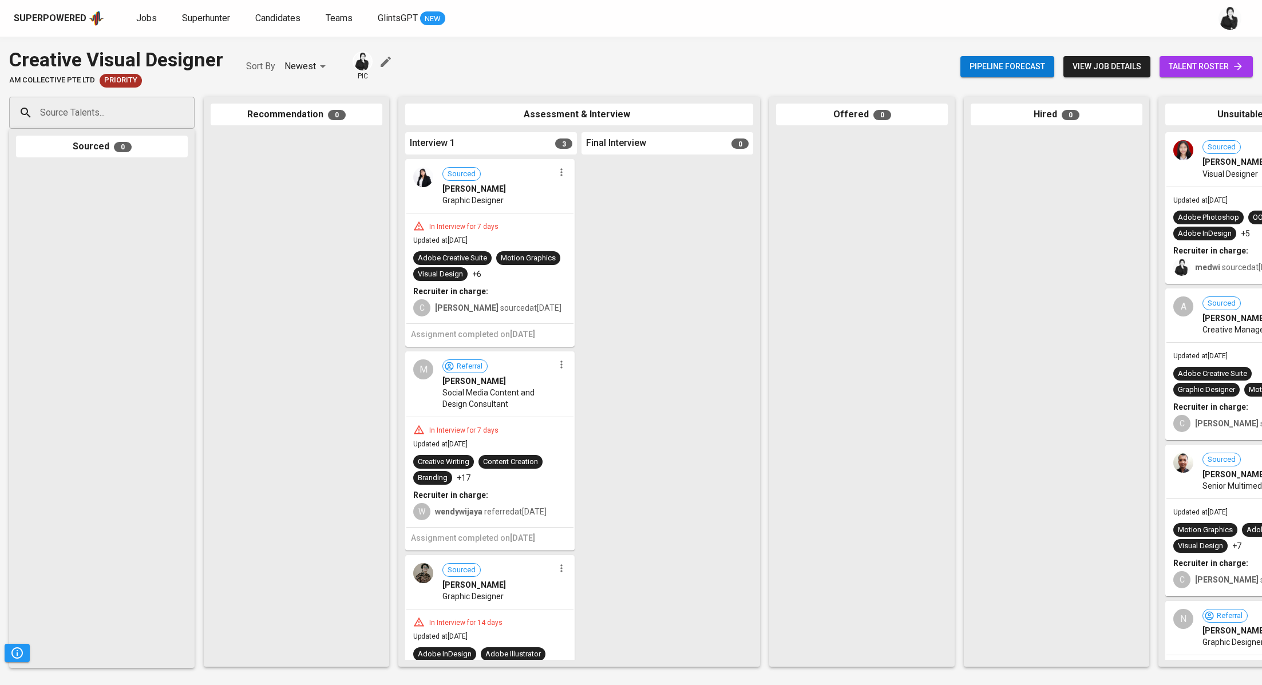
click at [560, 183] on div "Sourced [PERSON_NAME] Graphic Designer" at bounding box center [489, 186] width 167 height 53
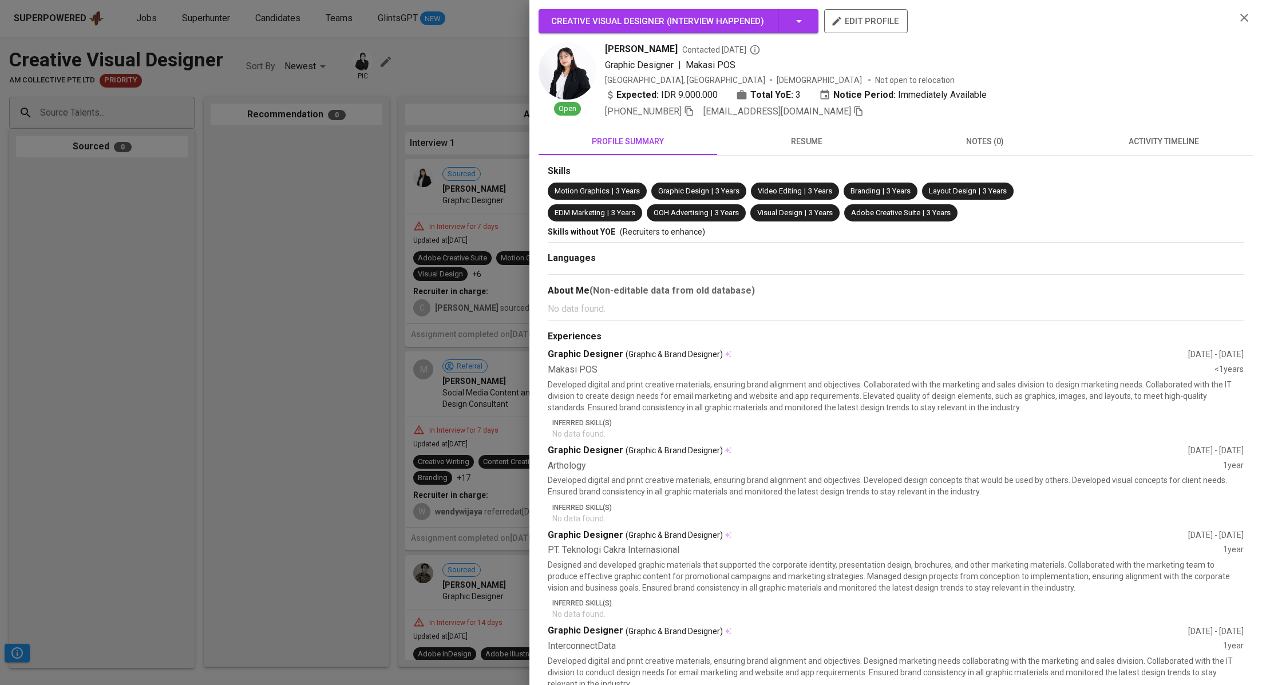
click at [1248, 15] on icon "button" at bounding box center [1244, 18] width 14 height 14
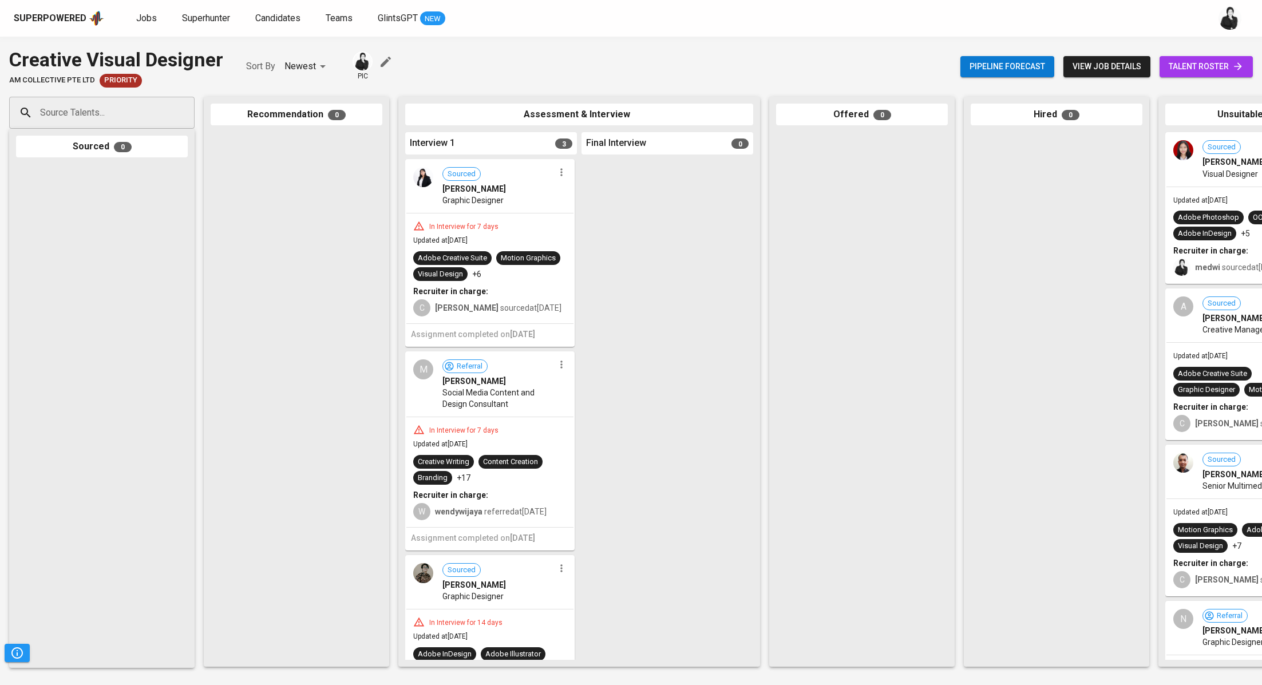
click at [560, 175] on icon "button" at bounding box center [561, 172] width 11 height 11
click at [594, 239] on span "Move to unsuitable" at bounding box center [589, 244] width 60 height 10
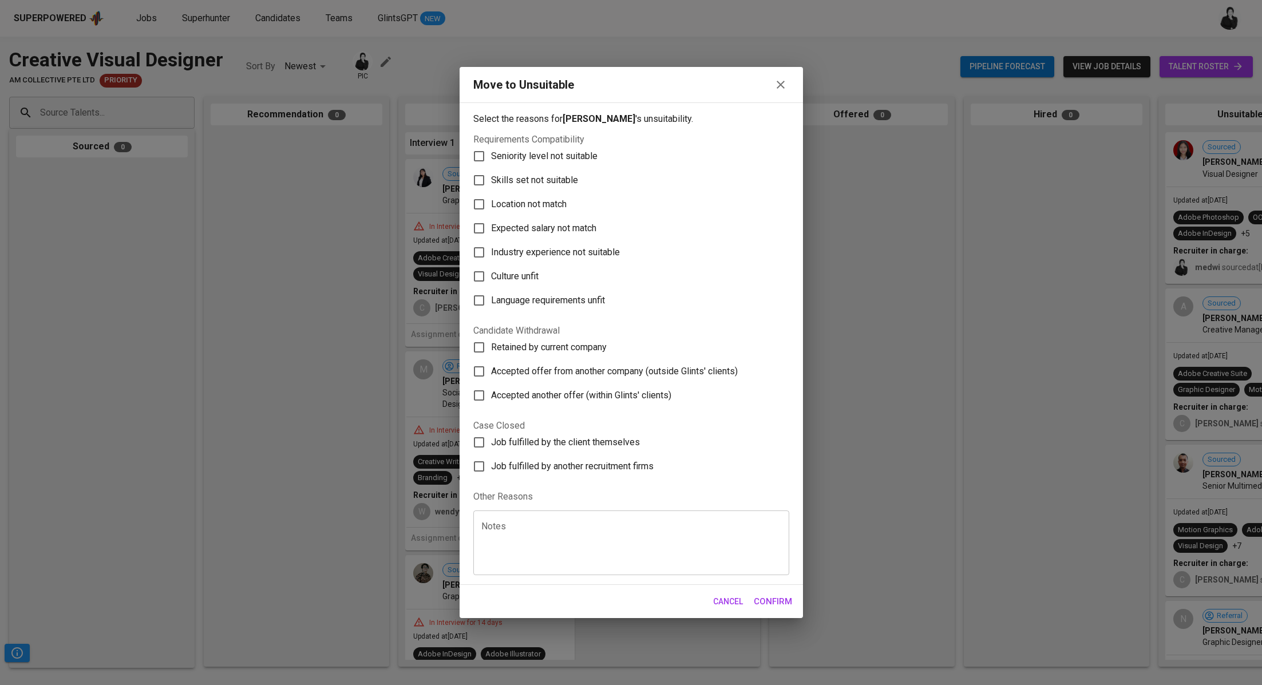
click at [561, 176] on span "Skills set not suitable" at bounding box center [534, 180] width 87 height 14
click at [491, 176] on input "Skills set not suitable" at bounding box center [479, 180] width 24 height 24
checkbox input "true"
click at [783, 603] on span "Confirm" at bounding box center [773, 601] width 38 height 15
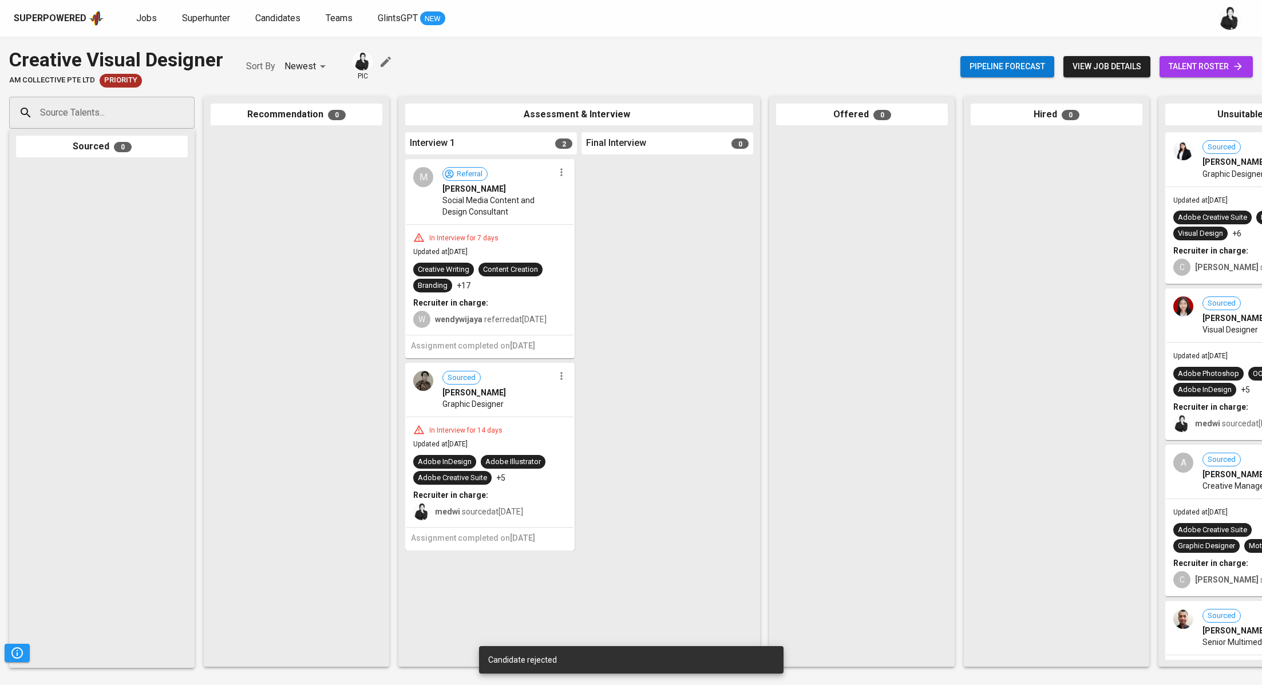
click at [562, 176] on icon "button" at bounding box center [561, 172] width 11 height 11
click at [614, 192] on li "Proceed to next interview" at bounding box center [605, 192] width 103 height 17
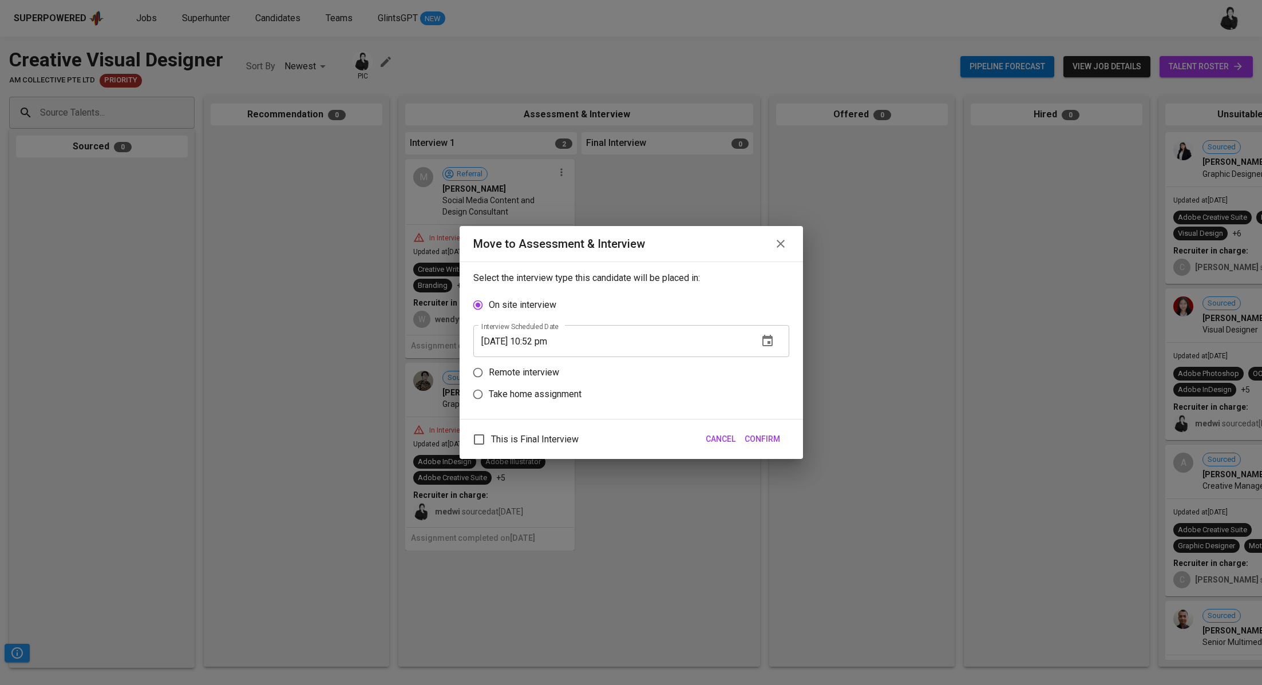
click at [520, 377] on p "Remote interview" at bounding box center [524, 373] width 70 height 14
click at [489, 377] on input "Remote interview" at bounding box center [478, 373] width 22 height 22
radio input "true"
click at [539, 365] on input "09/07/2025 10:52 pm" at bounding box center [611, 363] width 276 height 32
type input "09/07/2025 09:53 pm"
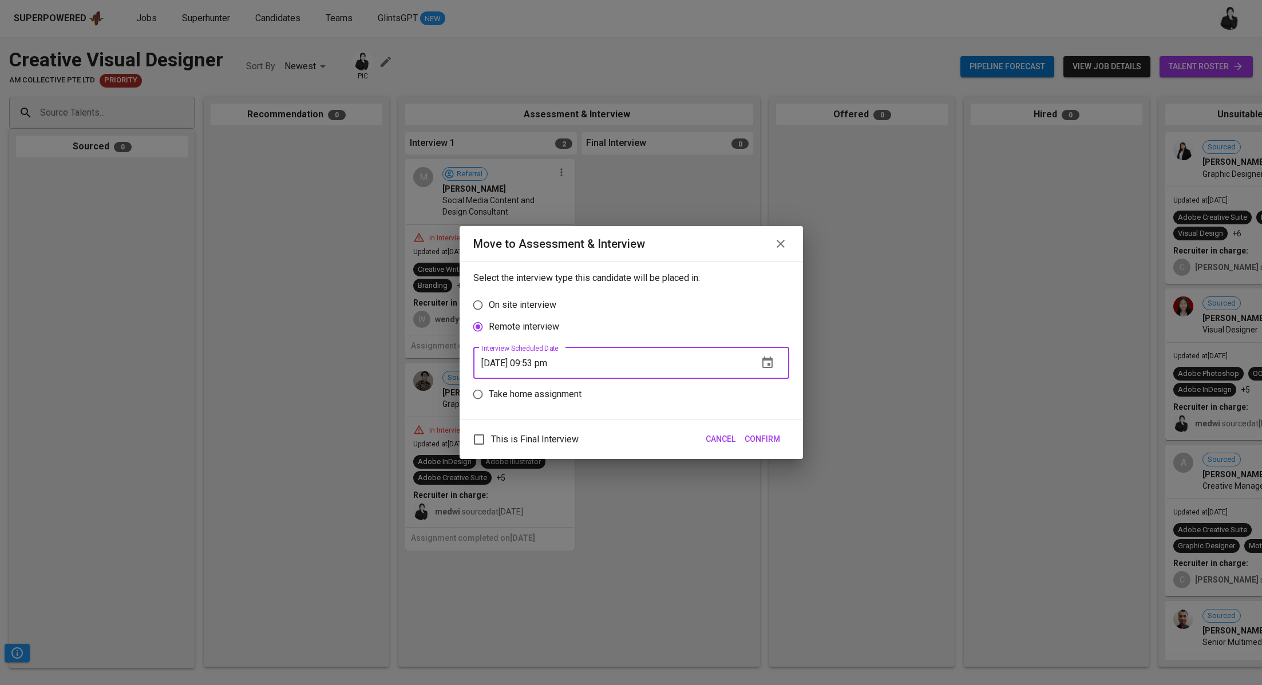
click at [767, 445] on span "Confirm" at bounding box center [762, 439] width 35 height 14
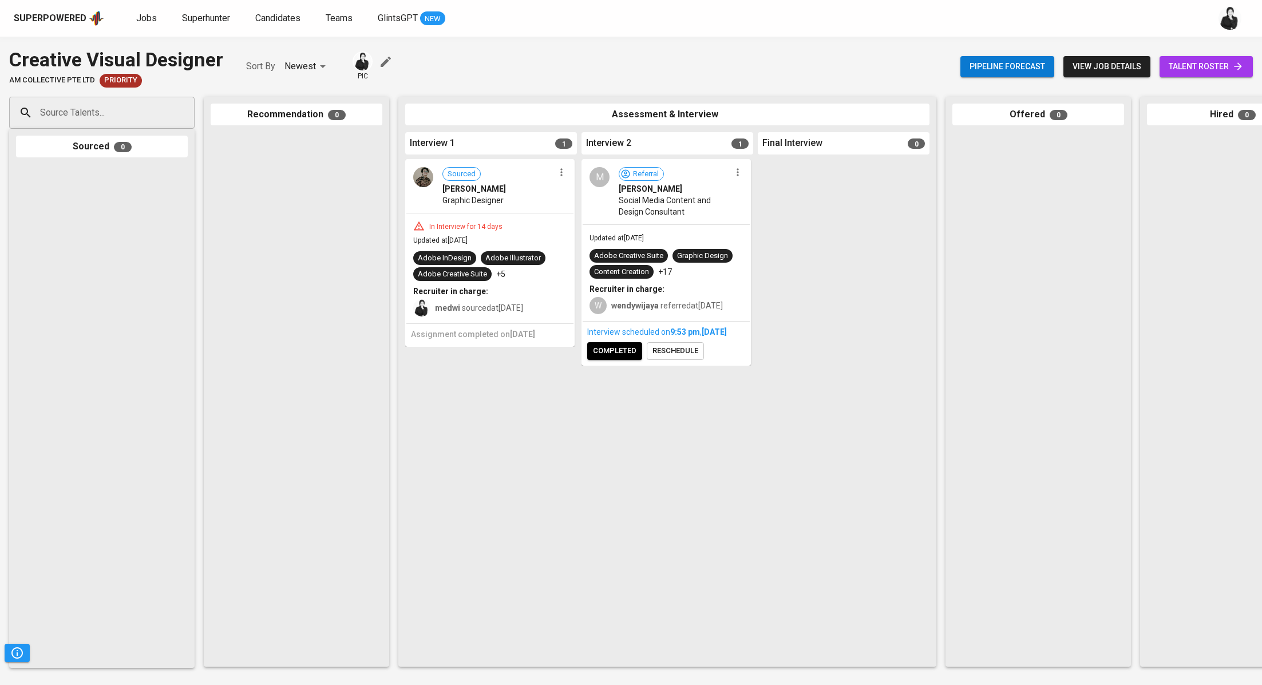
click at [563, 176] on icon "button" at bounding box center [561, 172] width 11 height 11
click at [616, 192] on li "Proceed to next interview" at bounding box center [605, 192] width 103 height 17
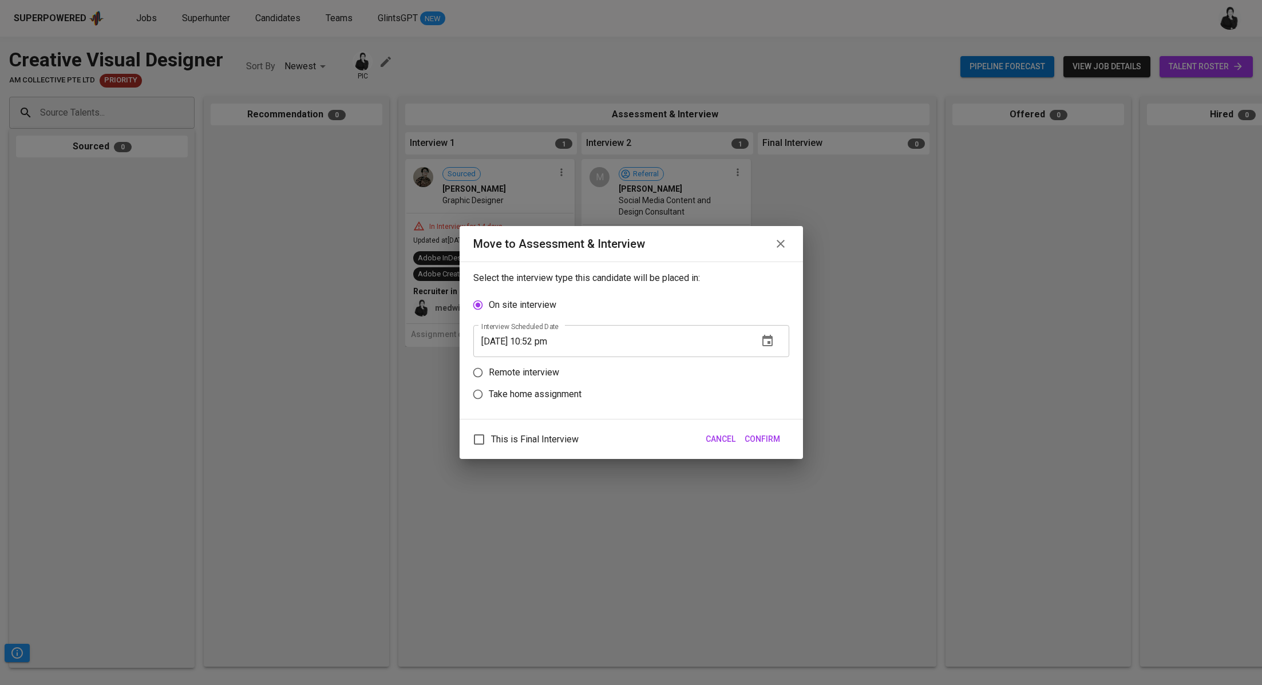
click at [551, 377] on p "Remote interview" at bounding box center [524, 373] width 70 height 14
click at [489, 377] on input "Remote interview" at bounding box center [478, 373] width 22 height 22
radio input "true"
click at [541, 362] on input "09/07/2025 10:52 pm" at bounding box center [611, 363] width 276 height 32
click at [769, 444] on span "Confirm" at bounding box center [762, 439] width 35 height 14
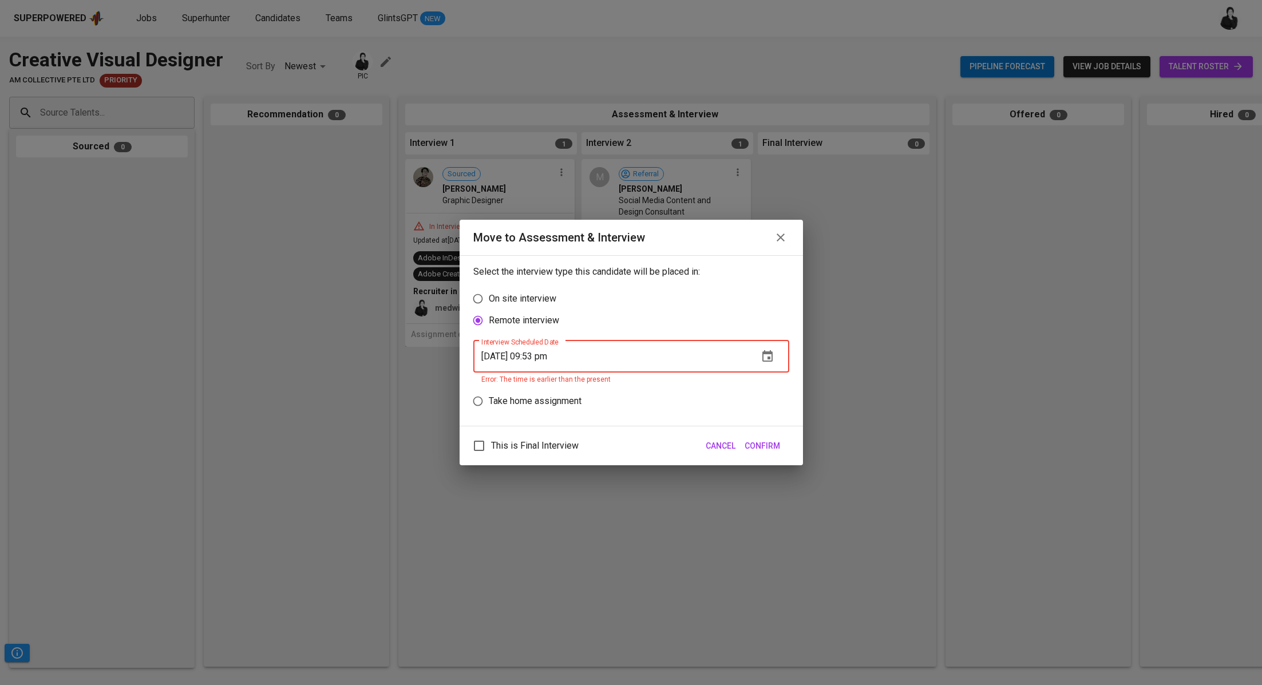
click at [553, 354] on input "09/07/2025 09:53 pm" at bounding box center [611, 357] width 276 height 32
type input "09/07/2025 09:54 pm"
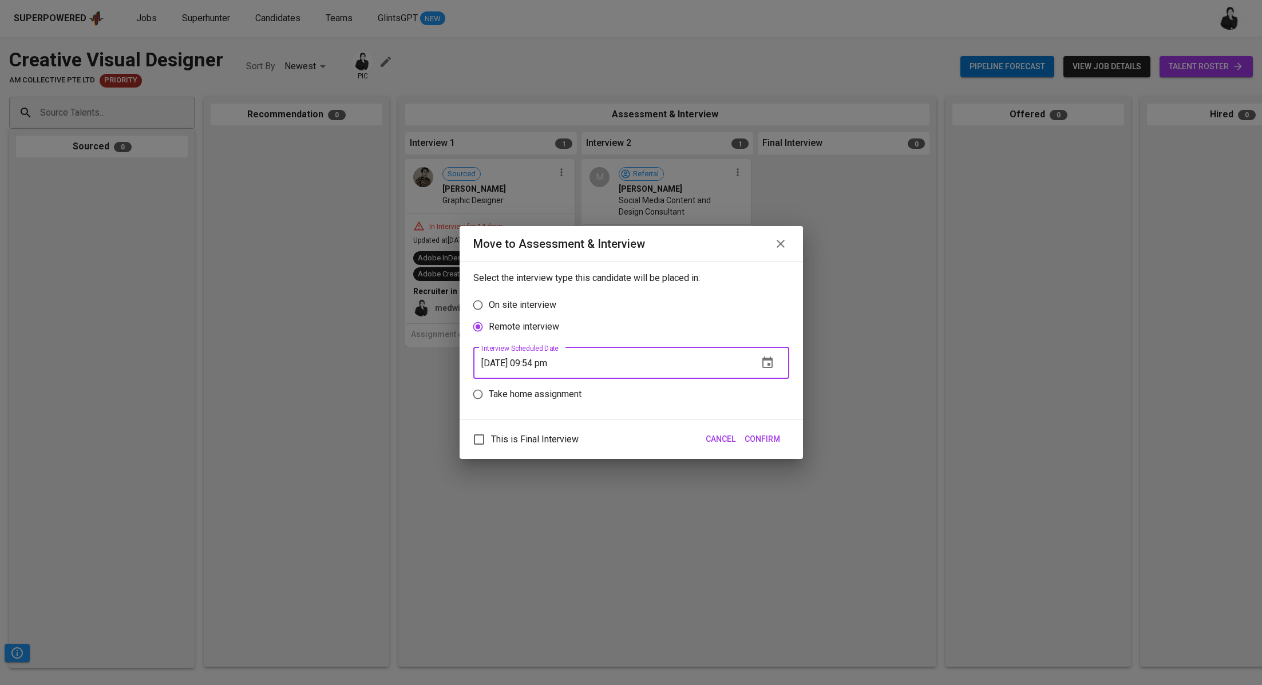
click at [761, 433] on span "Confirm" at bounding box center [762, 439] width 35 height 14
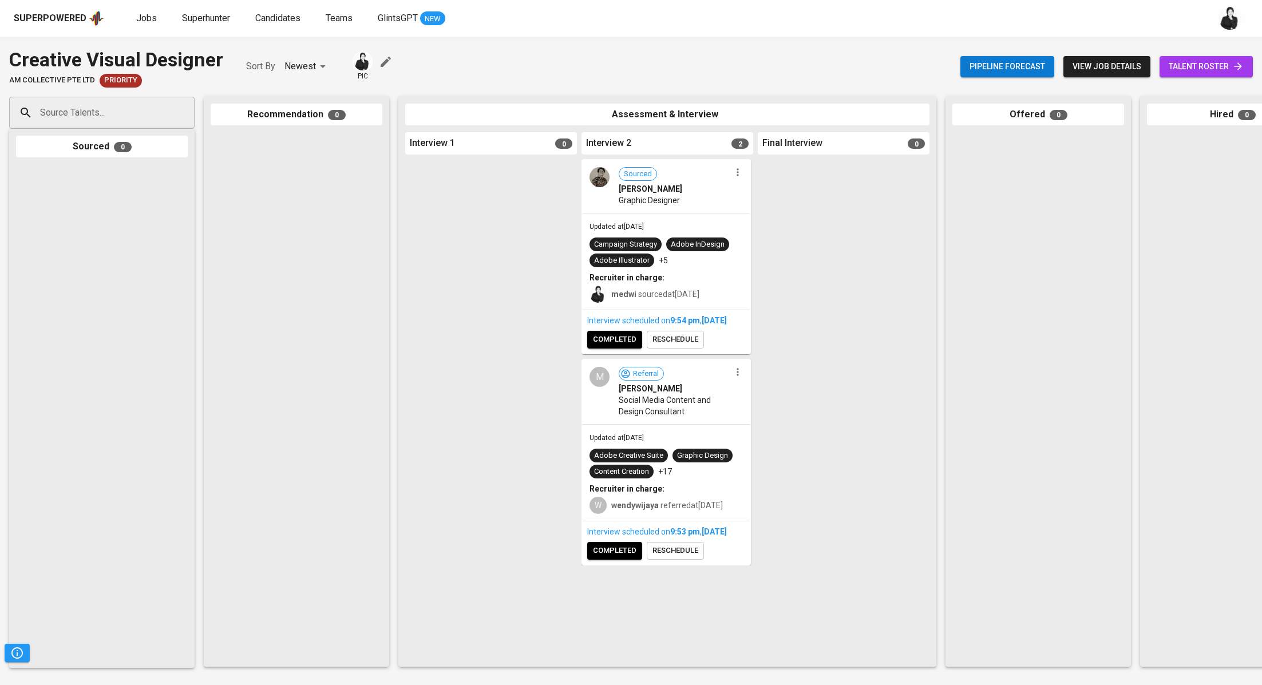
click at [624, 346] on span "completed" at bounding box center [614, 339] width 43 height 13
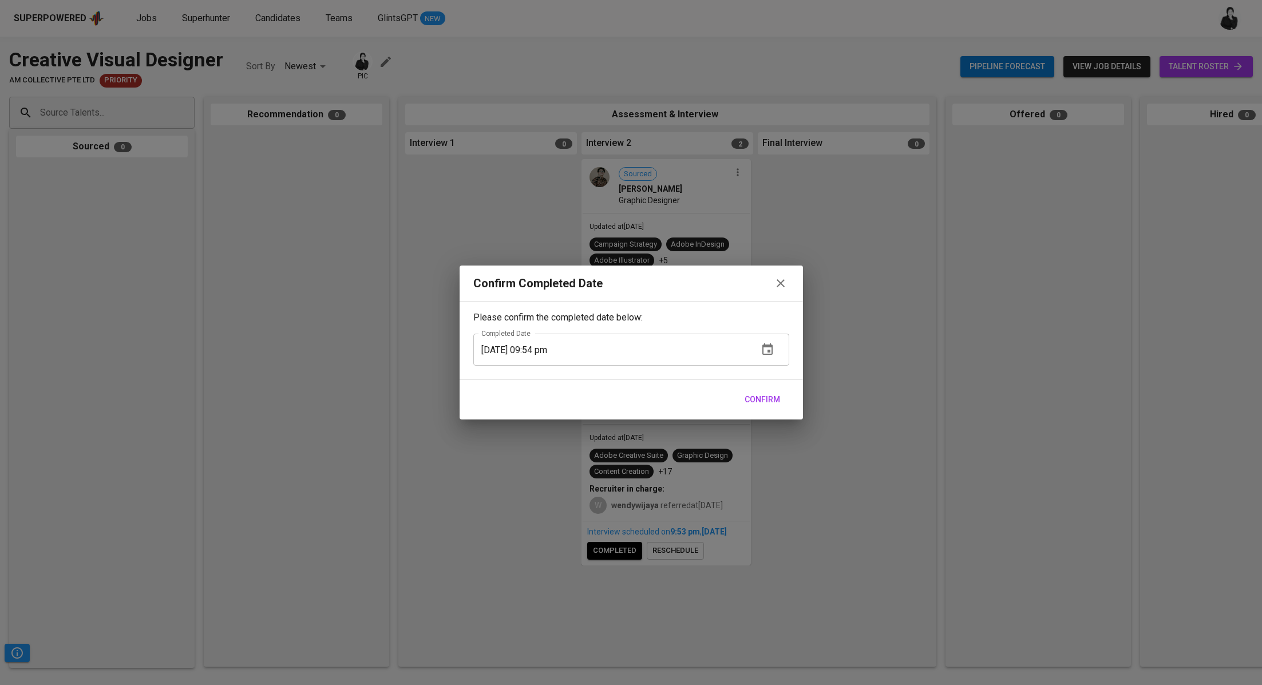
click at [773, 395] on span "Confirm" at bounding box center [762, 400] width 35 height 14
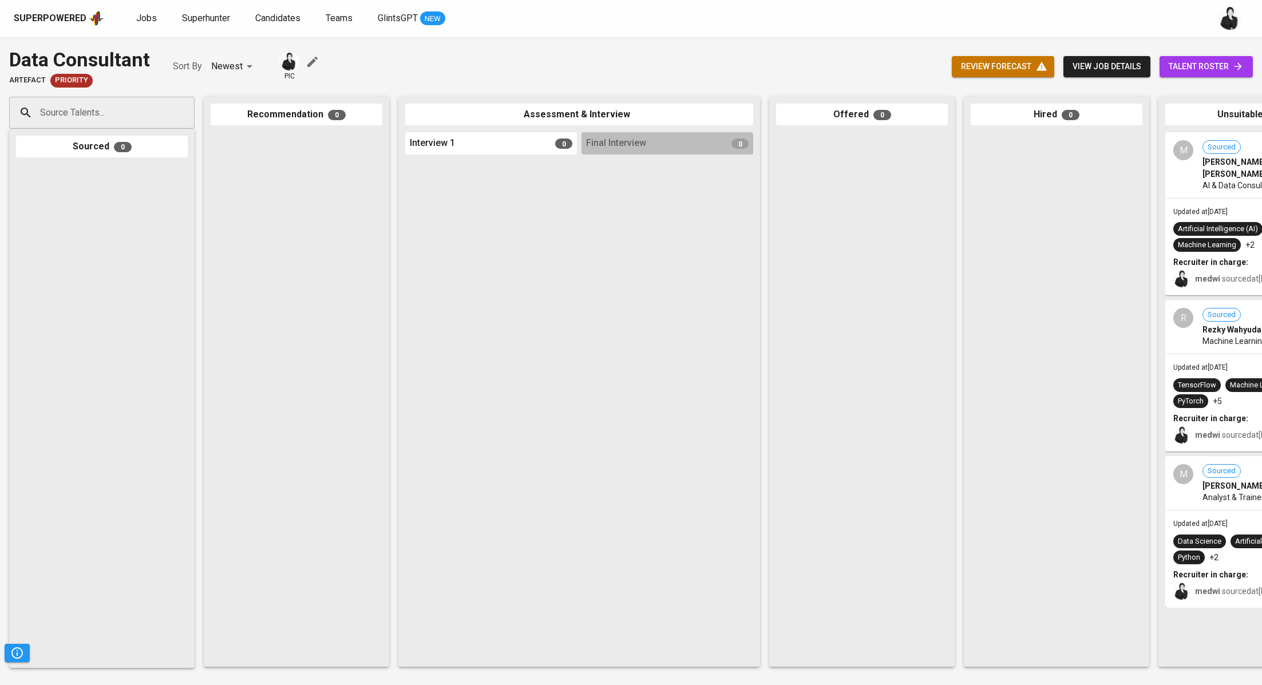
click at [153, 121] on input "Source Talents..." at bounding box center [97, 113] width 120 height 22
paste input "[EMAIL_ADDRESS][DOMAIN_NAME]"
type input "[EMAIL_ADDRESS][DOMAIN_NAME]"
click at [138, 151] on span "Consultant, Artificial Intelligence and Data" at bounding box center [114, 156] width 133 height 11
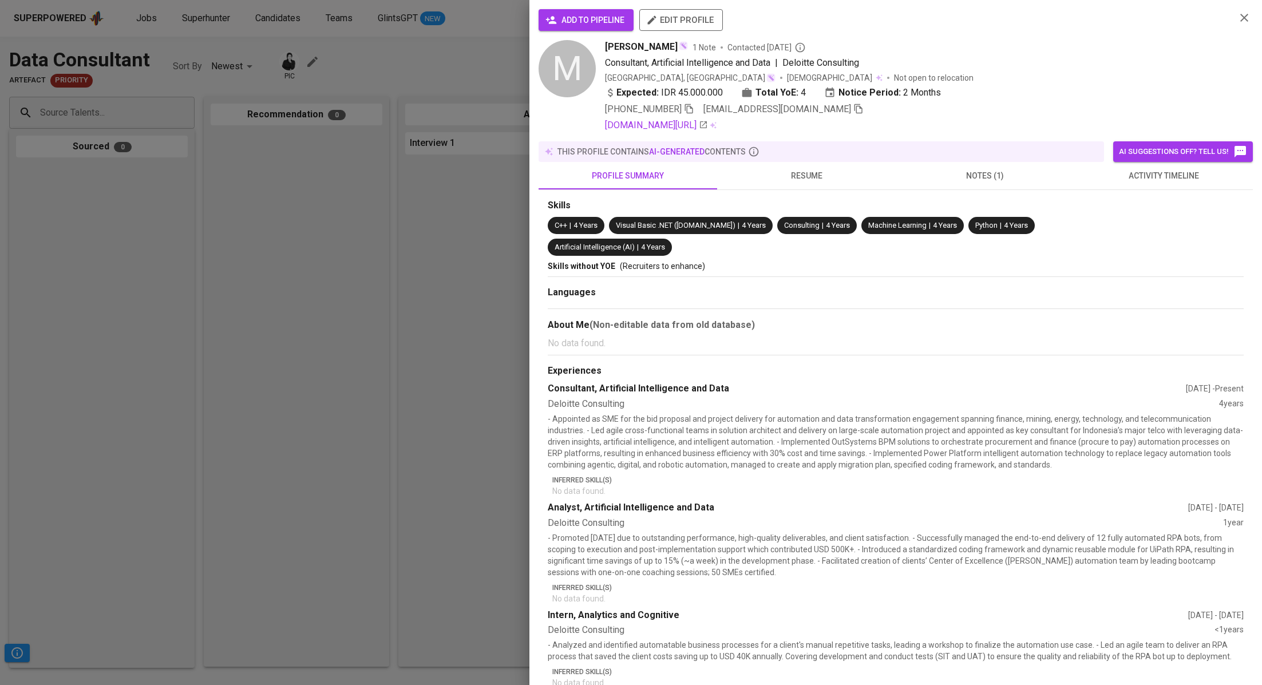
click at [598, 10] on button "add to pipeline" at bounding box center [586, 20] width 95 height 22
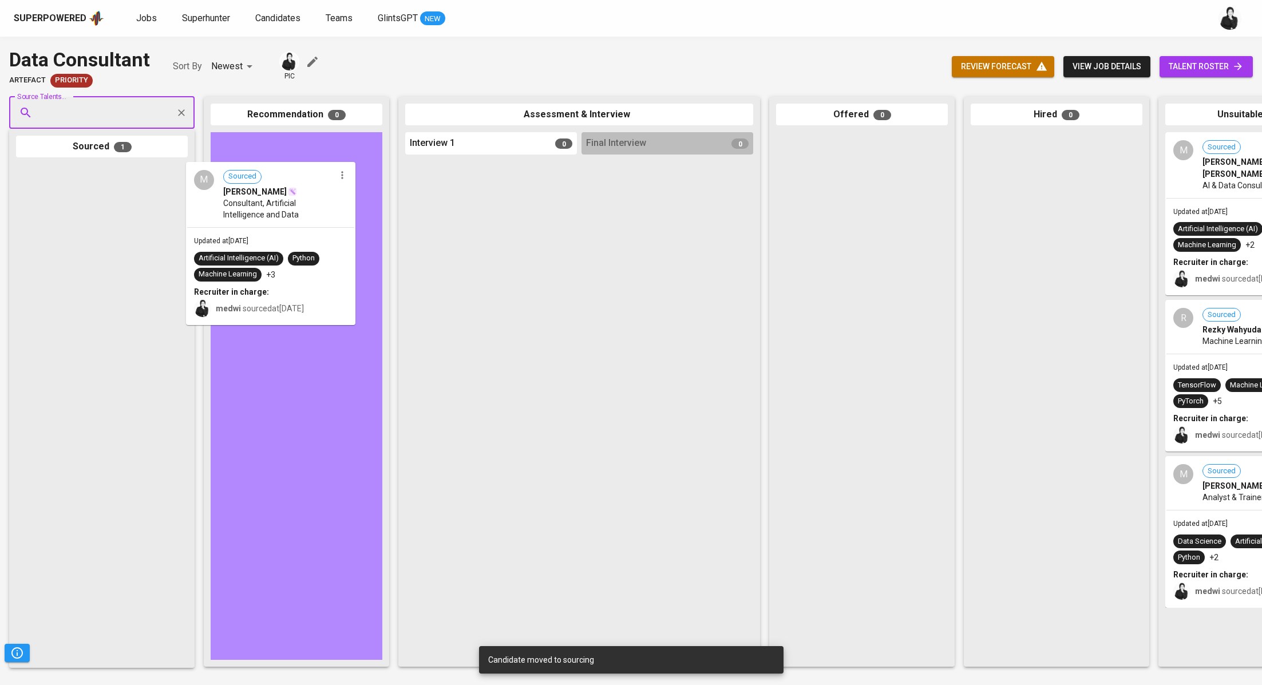
drag, startPoint x: 112, startPoint y: 195, endPoint x: 289, endPoint y: 193, distance: 176.9
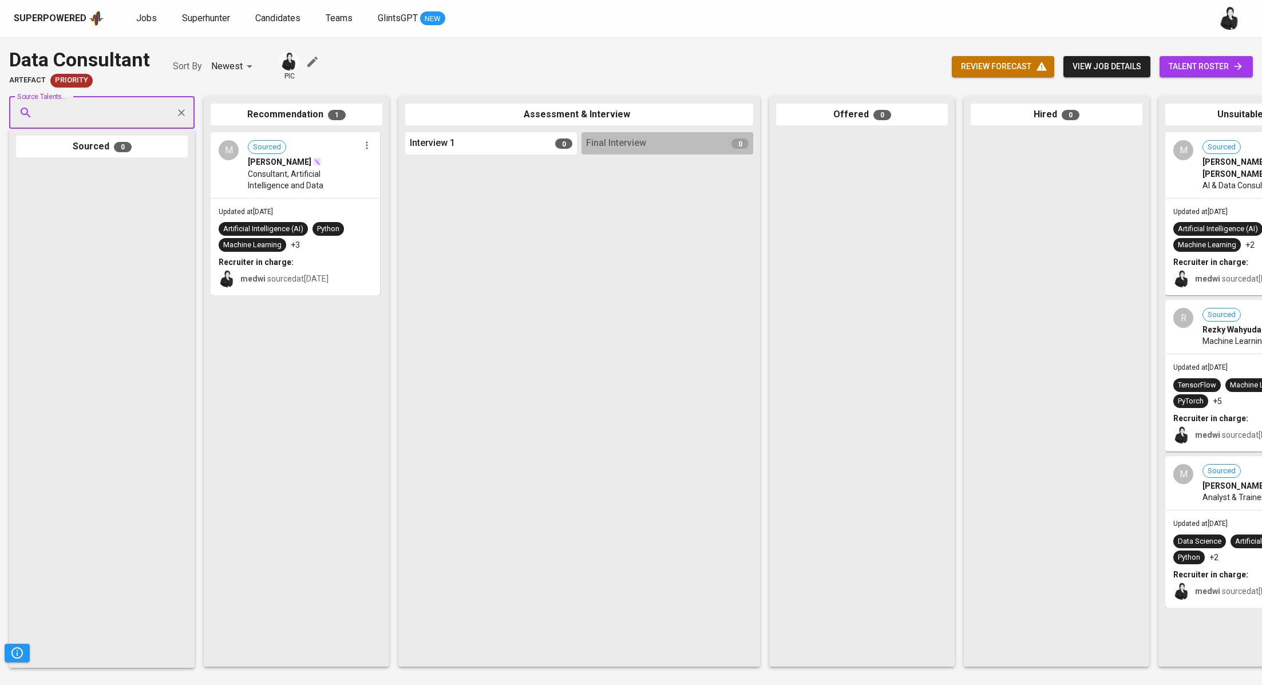
click at [278, 362] on div "M Sourced [PERSON_NAME] Handokoputra Consultant, Artificial Intelligence and Da…" at bounding box center [297, 396] width 172 height 528
click at [181, 112] on icon "Clear" at bounding box center [181, 112] width 7 height 7
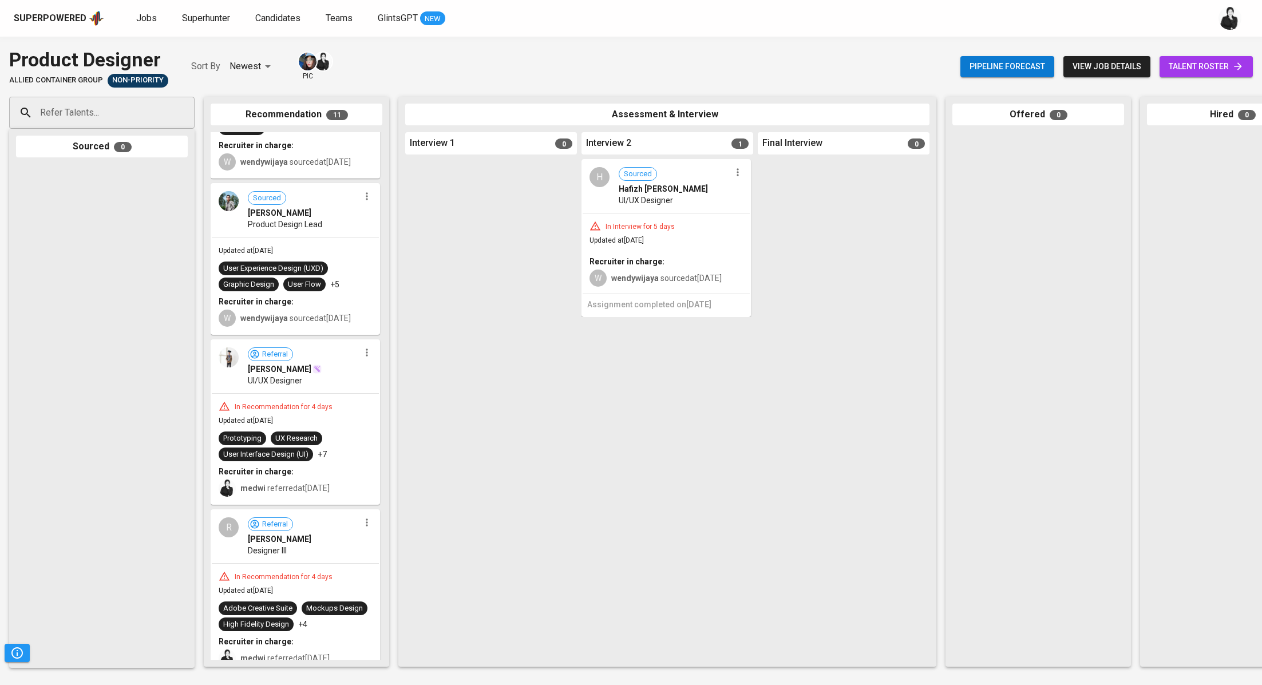
scroll to position [1003, 0]
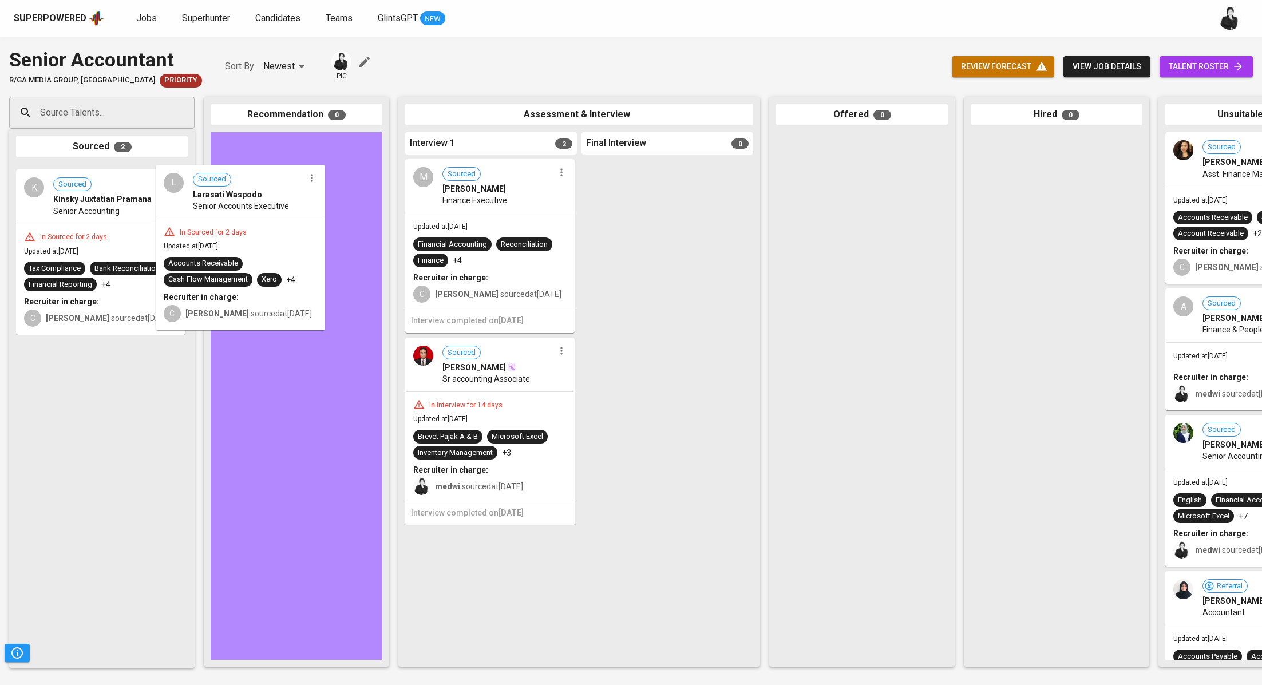
drag, startPoint x: 128, startPoint y: 196, endPoint x: 288, endPoint y: 195, distance: 160.8
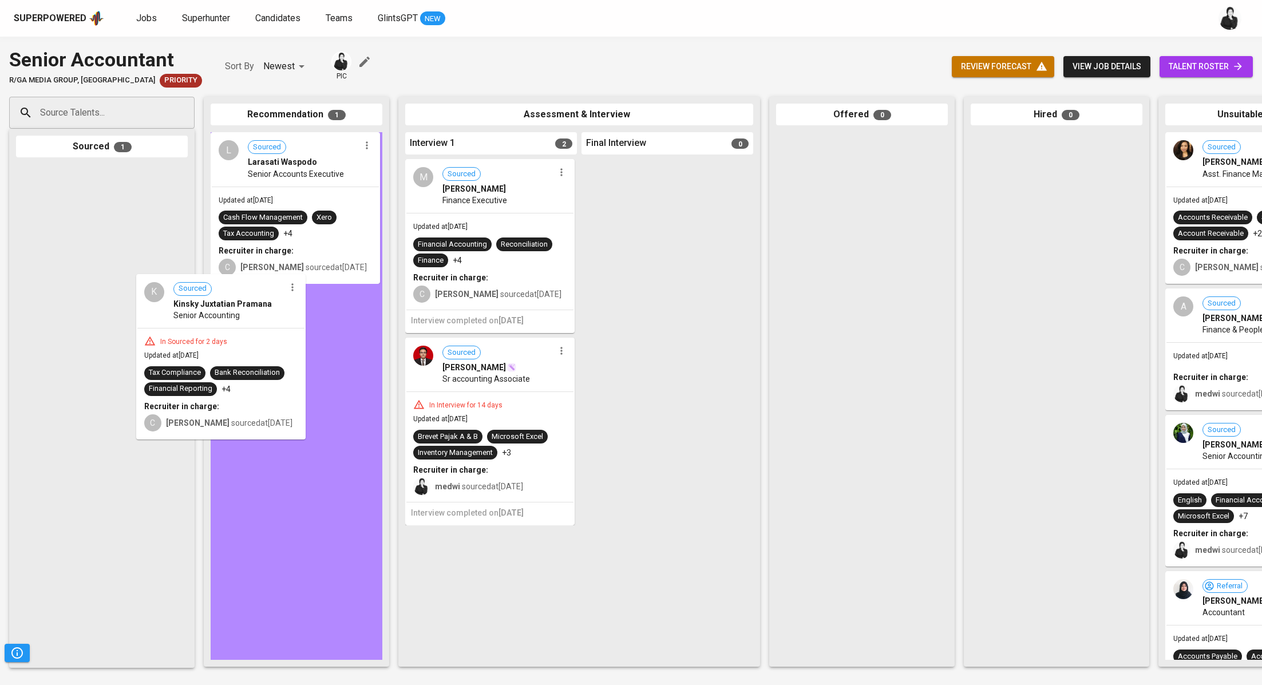
drag, startPoint x: 91, startPoint y: 240, endPoint x: 248, endPoint y: 368, distance: 203.0
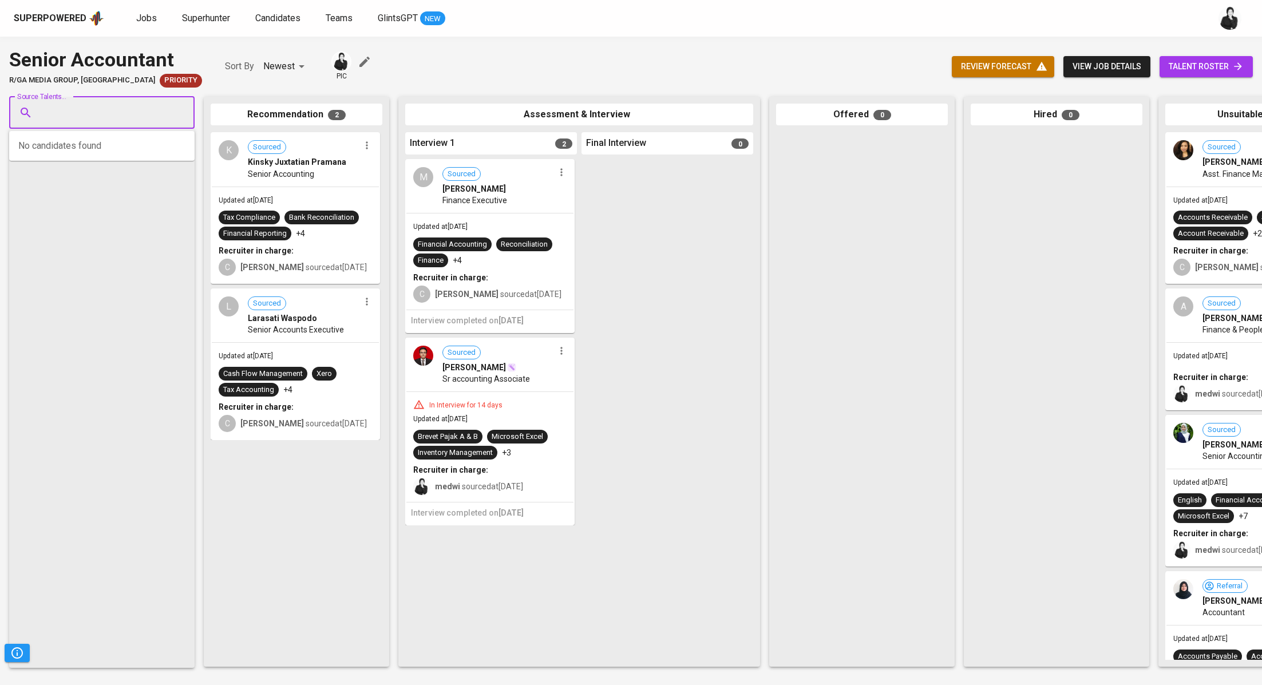
click at [133, 116] on input "Source Talents..." at bounding box center [97, 113] width 120 height 22
paste input "wenny.yong@hotmail.com"
type input "wenny.yong@hotmail.com"
click at [128, 150] on div "[PERSON_NAME]" at bounding box center [179, 144] width 262 height 11
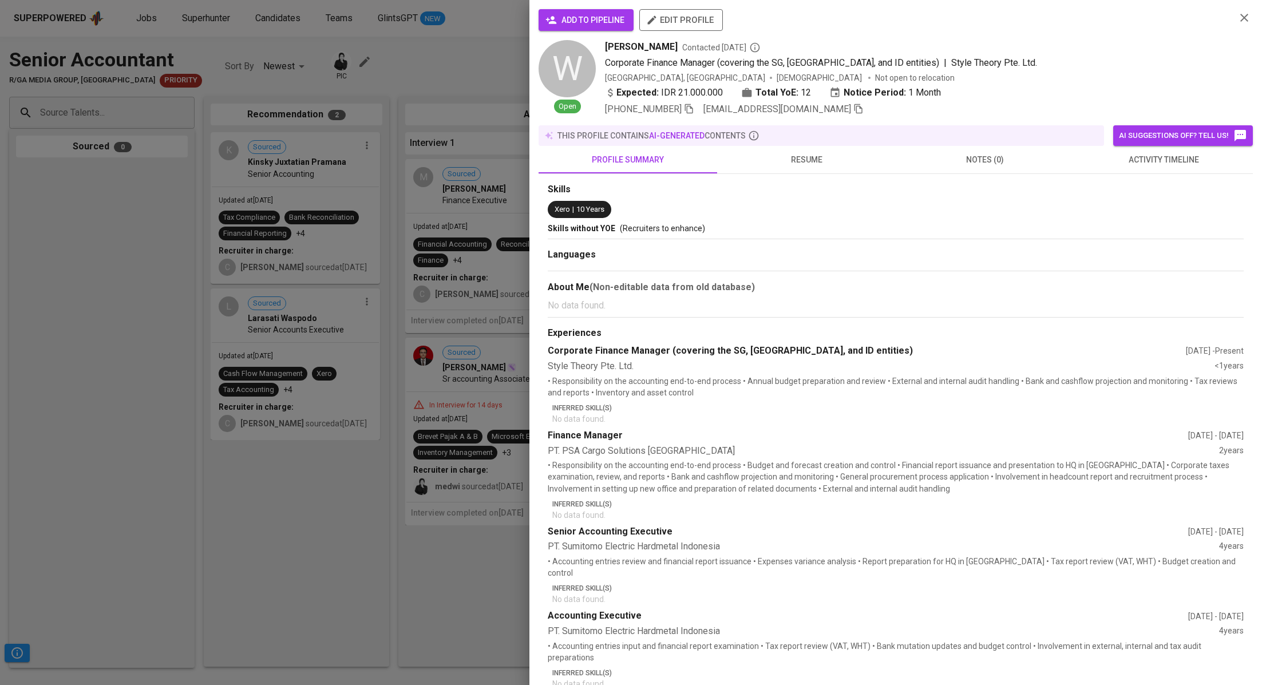
click at [575, 27] on button "add to pipeline" at bounding box center [586, 20] width 95 height 22
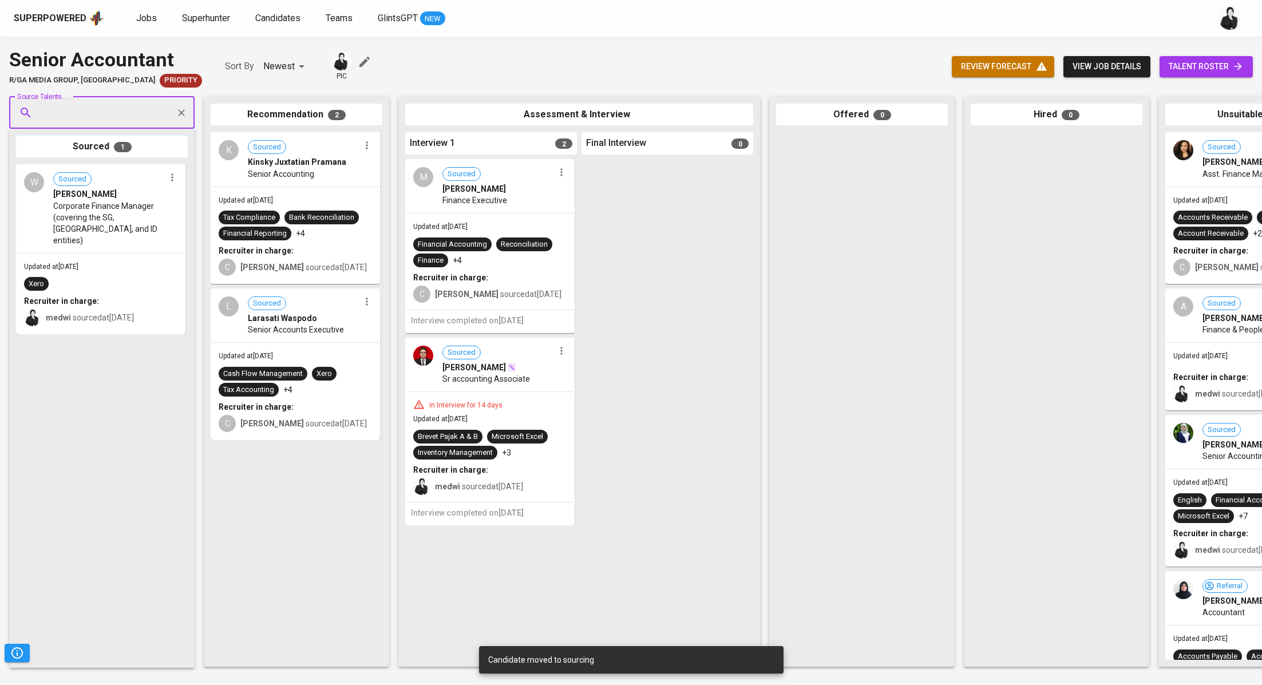
paste input "f.nirina@gmail.com"
type input "f.nirina@gmail.com"
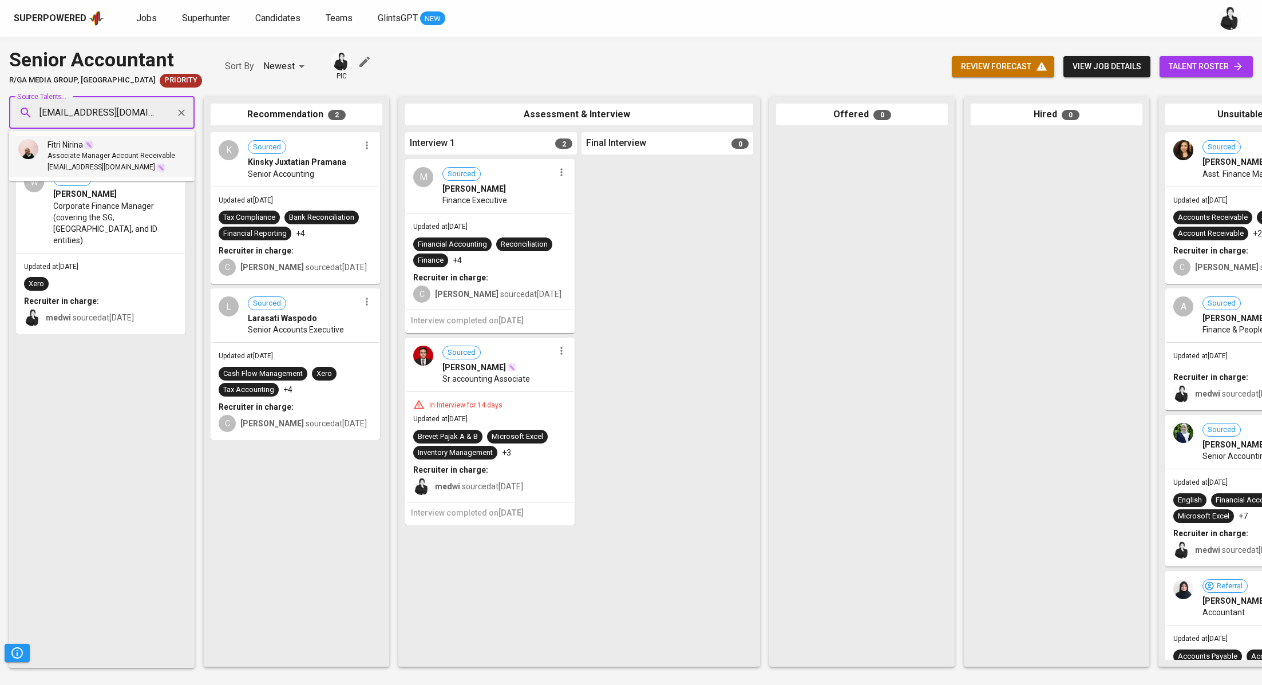
click at [134, 155] on span "Associate Manager Account Receivable" at bounding box center [112, 156] width 128 height 11
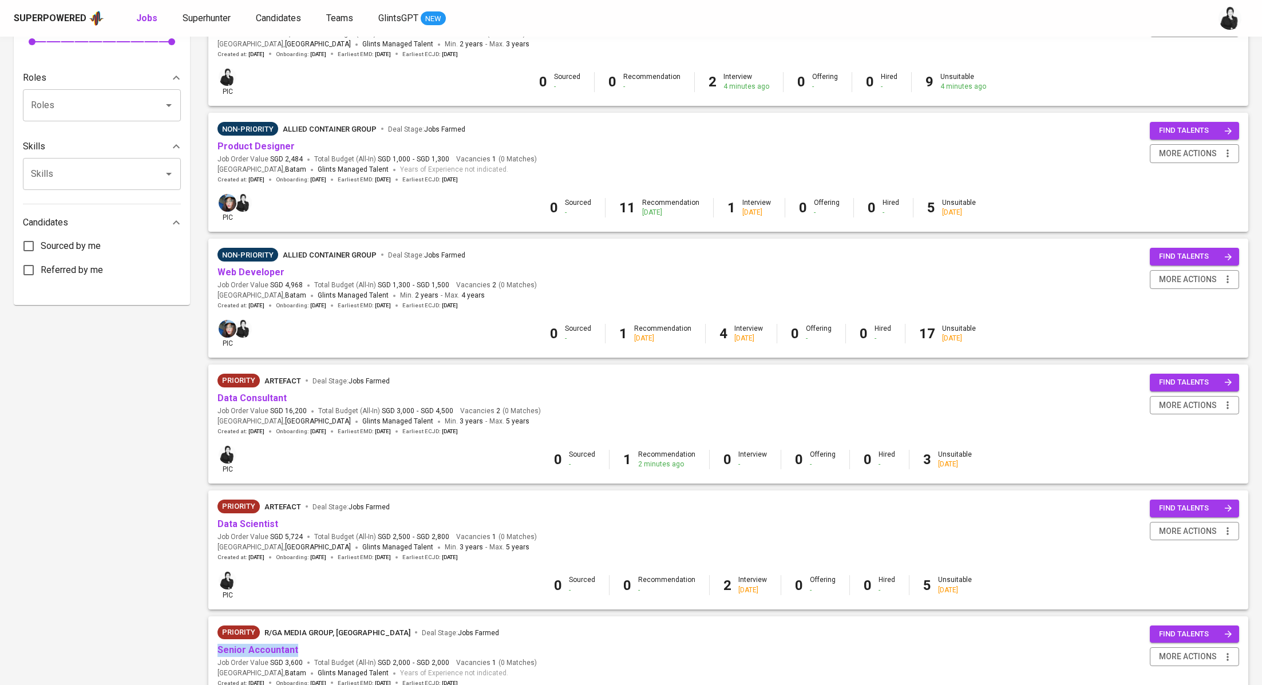
scroll to position [457, 0]
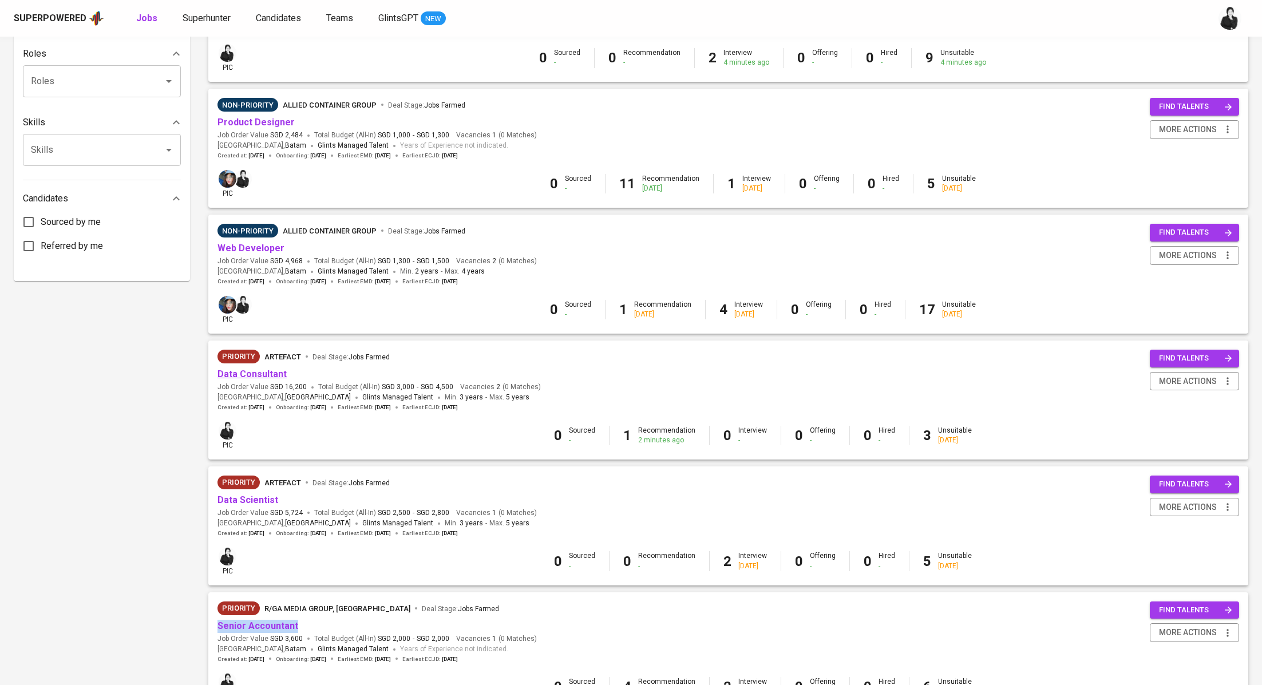
click at [266, 378] on link "Data Consultant" at bounding box center [251, 374] width 69 height 11
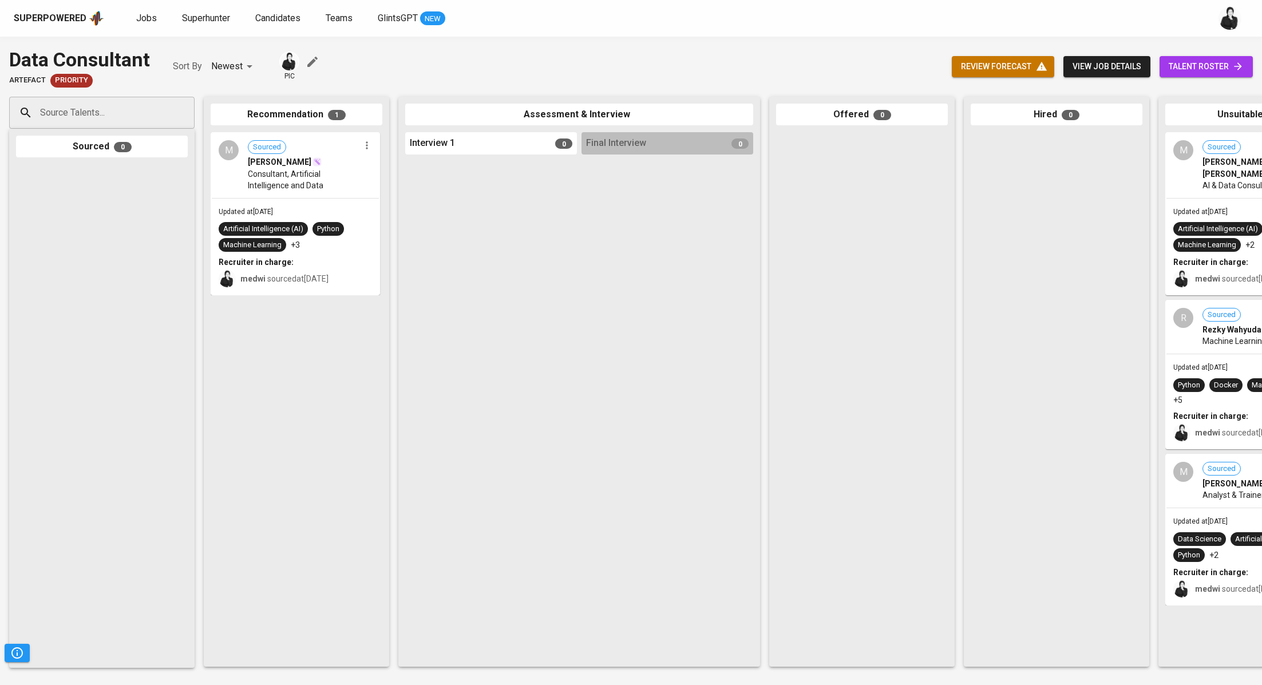
click at [1188, 61] on span "talent roster" at bounding box center [1206, 67] width 75 height 14
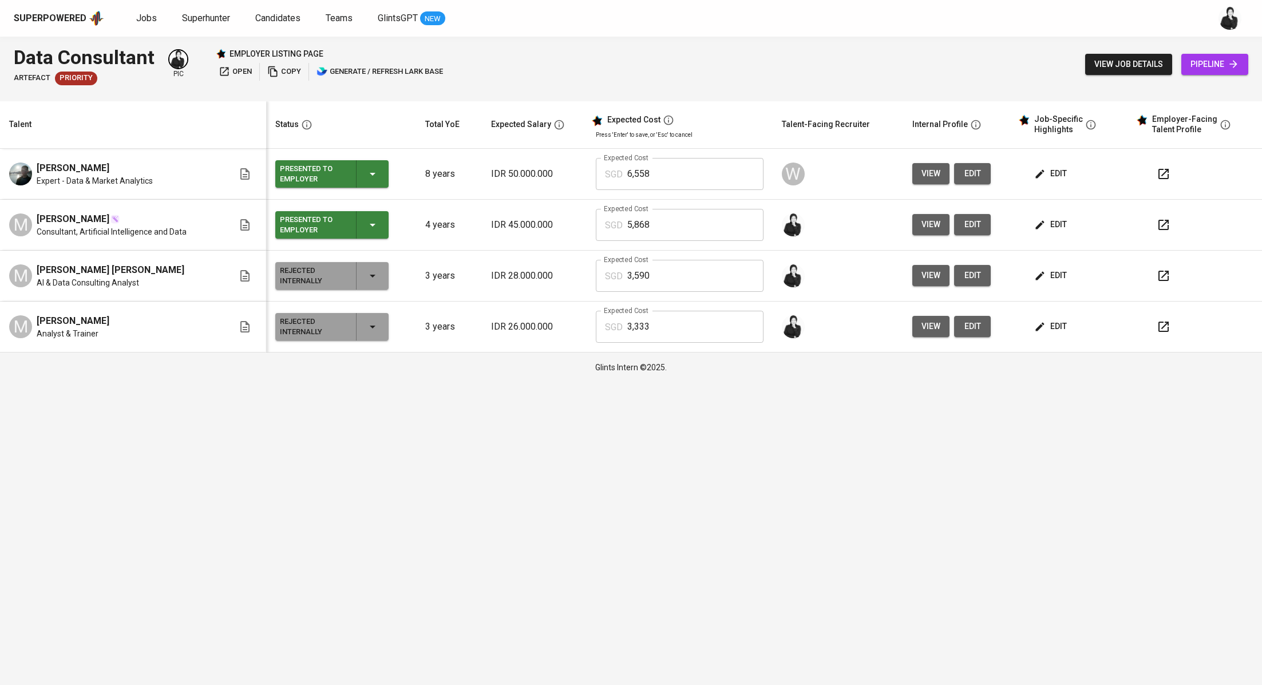
click at [243, 68] on span "open" at bounding box center [235, 71] width 33 height 13
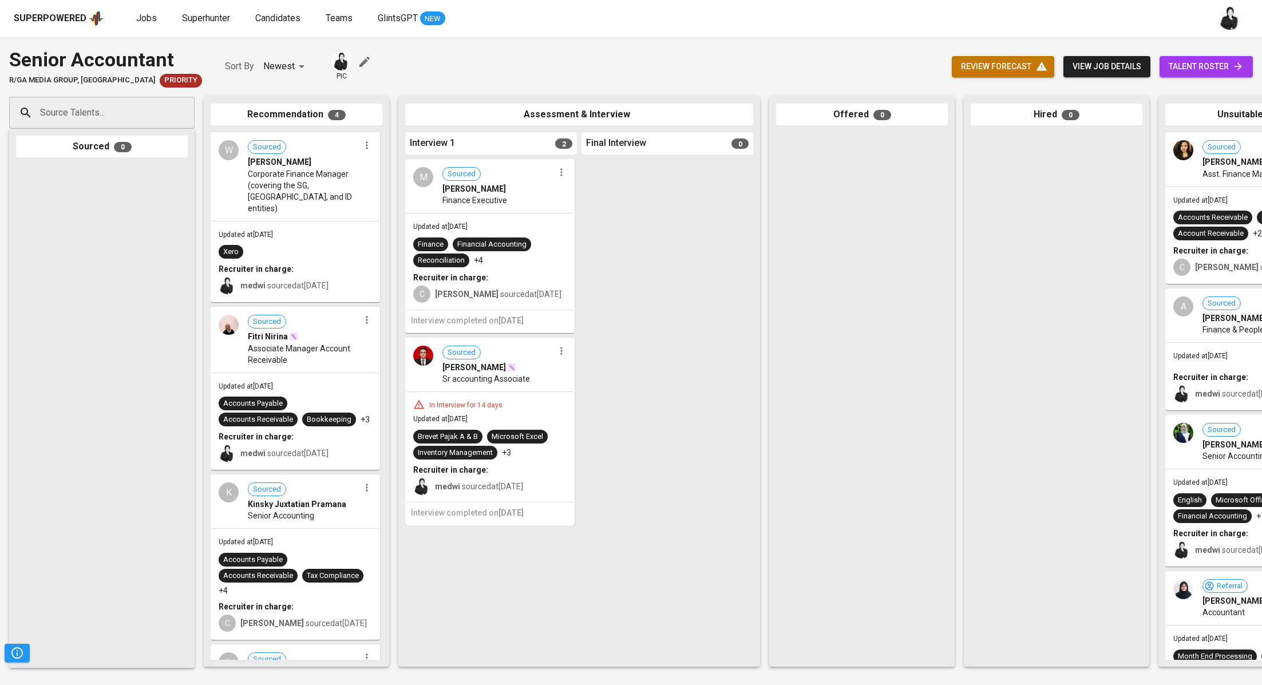
click at [562, 353] on icon "button" at bounding box center [561, 350] width 11 height 11
click at [638, 368] on li "Proceed to next interview" at bounding box center [605, 370] width 103 height 17
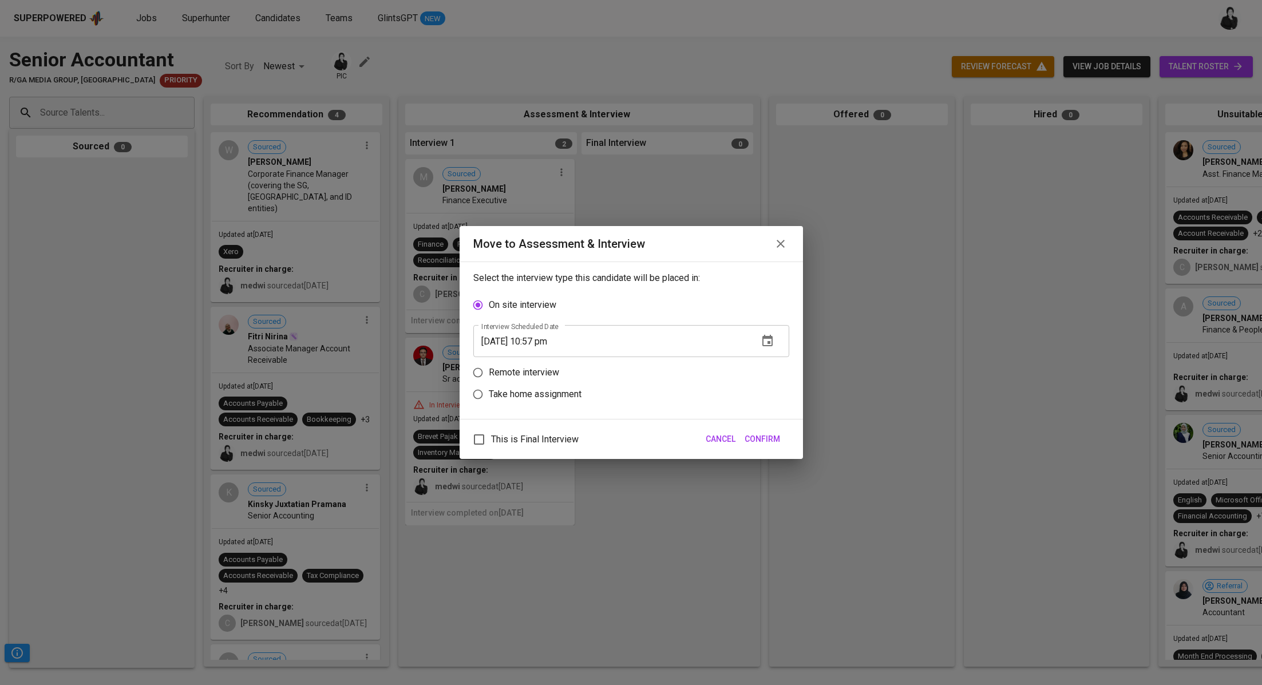
click at [548, 378] on p "Remote interview" at bounding box center [524, 373] width 70 height 14
click at [489, 378] on input "Remote interview" at bounding box center [478, 373] width 22 height 22
radio input "true"
click at [543, 358] on input "[DATE] 10:57 pm" at bounding box center [611, 363] width 276 height 32
type input "[DATE] 09:58 pm"
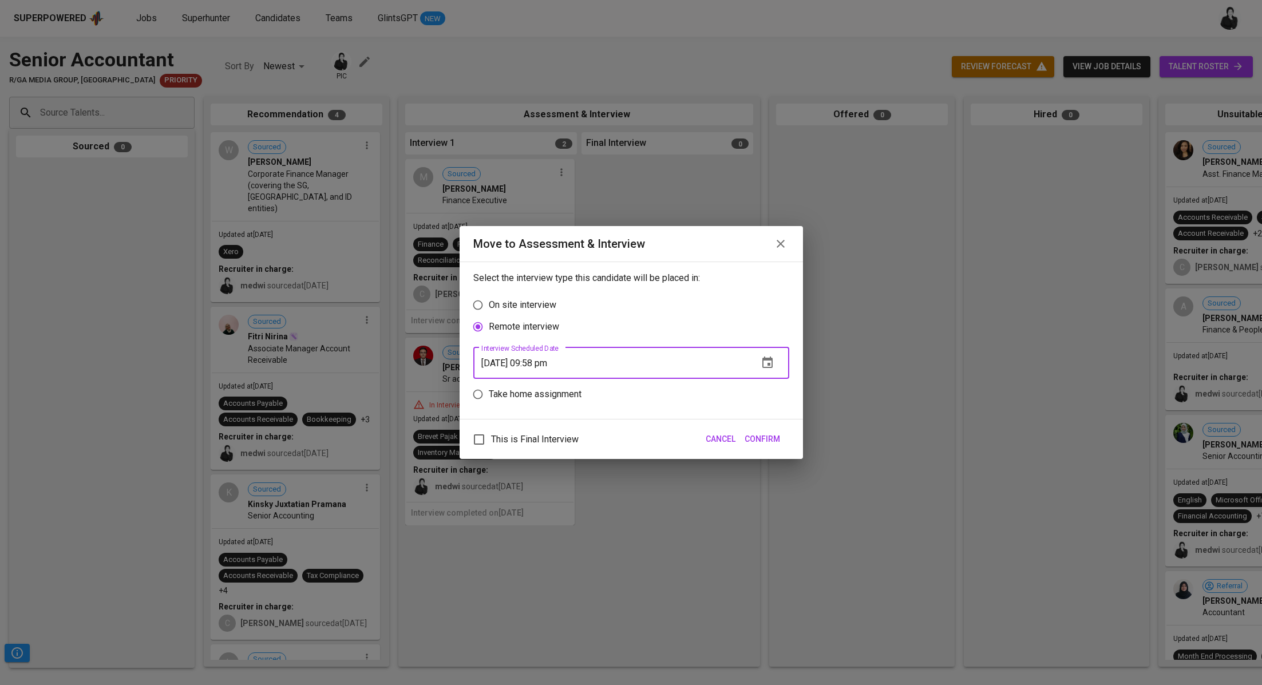
click at [757, 448] on button "Confirm" at bounding box center [762, 439] width 45 height 21
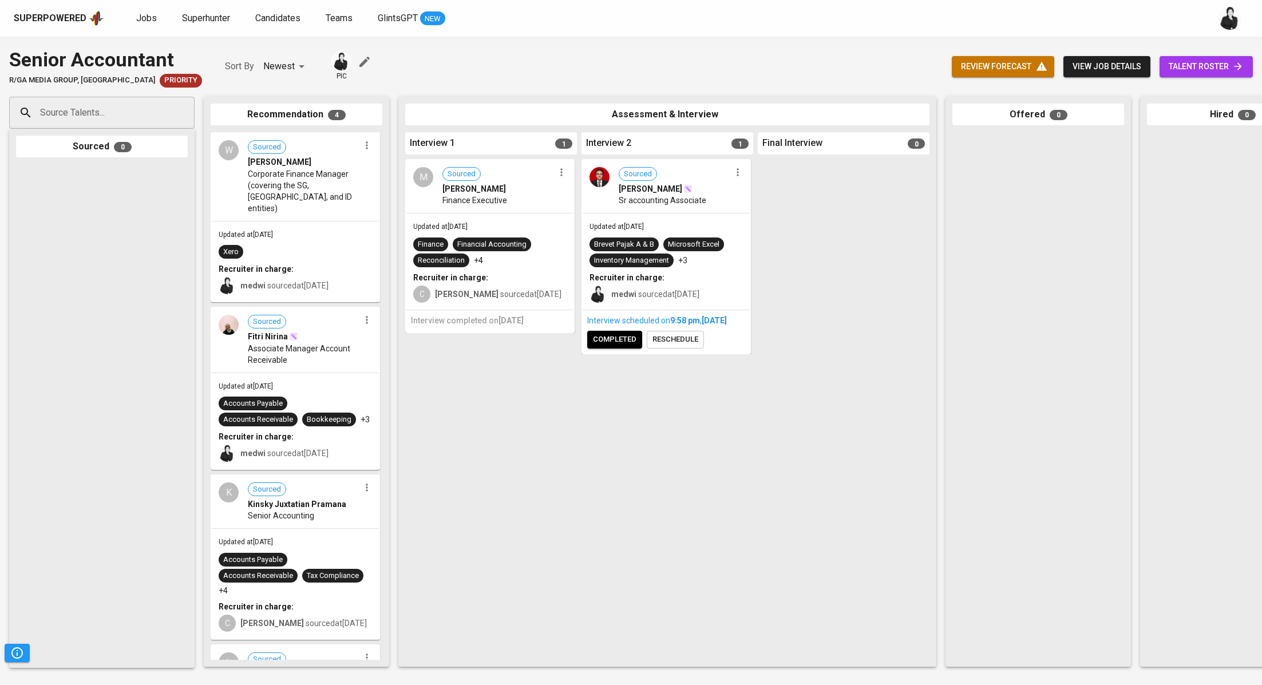
click at [611, 346] on span "completed" at bounding box center [614, 339] width 43 height 13
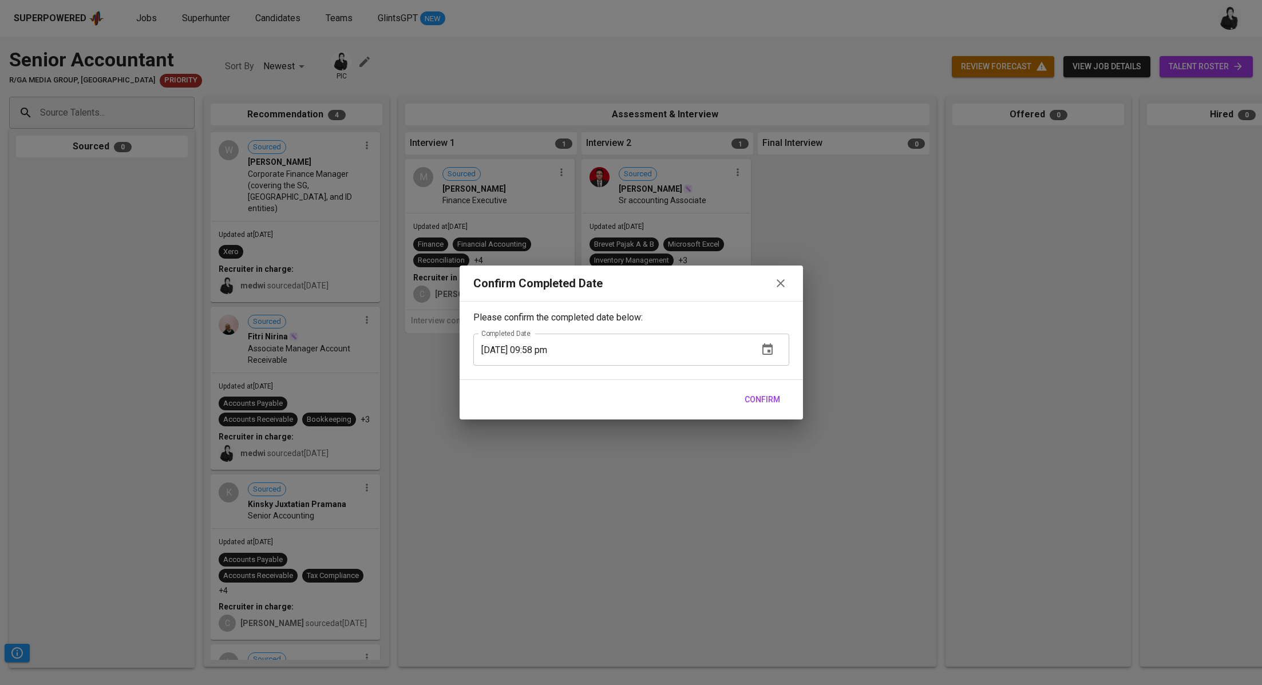
click at [758, 389] on button "Confirm" at bounding box center [762, 399] width 45 height 21
